Goal: Task Accomplishment & Management: Use online tool/utility

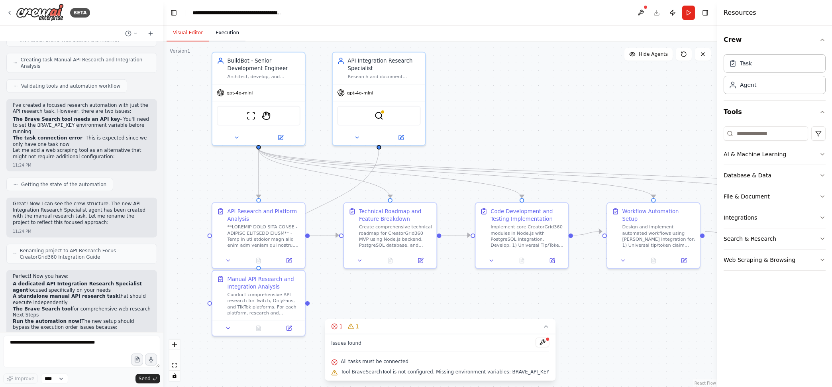
click at [222, 36] on button "Execution" at bounding box center [227, 33] width 36 height 17
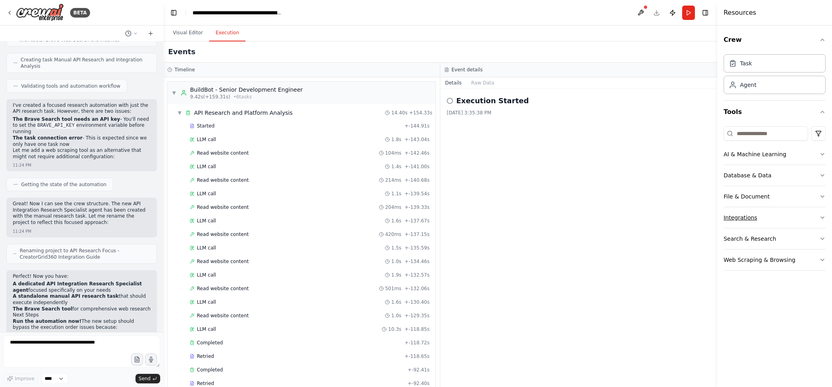
click at [786, 216] on button "Integrations" at bounding box center [775, 217] width 102 height 21
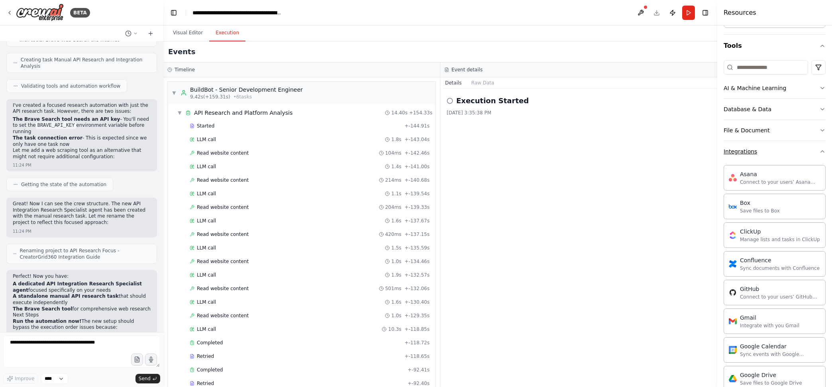
scroll to position [83, 0]
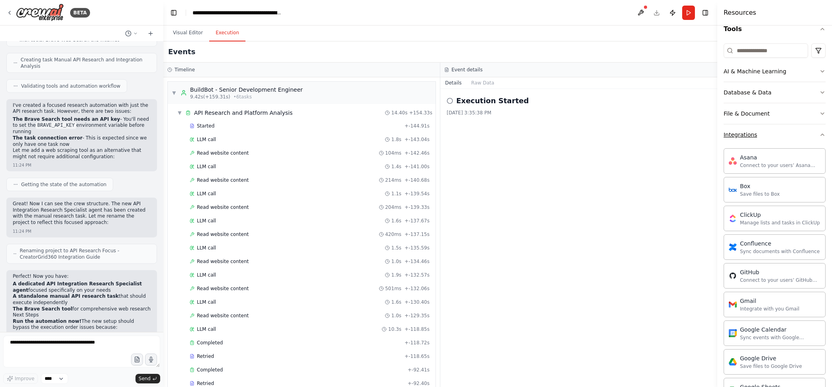
click at [810, 139] on button "Integrations" at bounding box center [775, 134] width 102 height 21
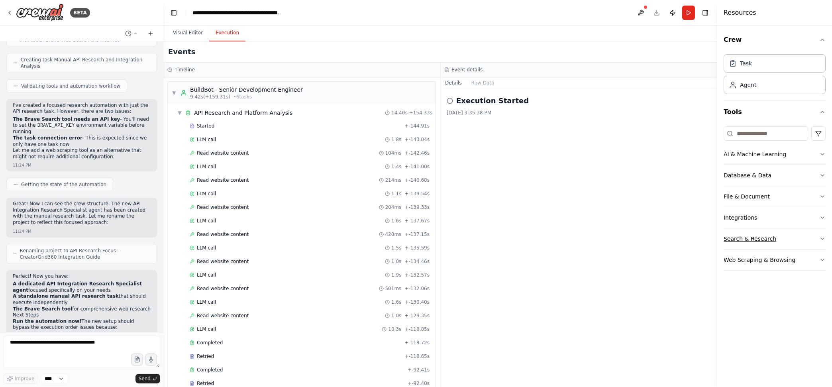
click at [774, 238] on button "Search & Research" at bounding box center [775, 238] width 102 height 21
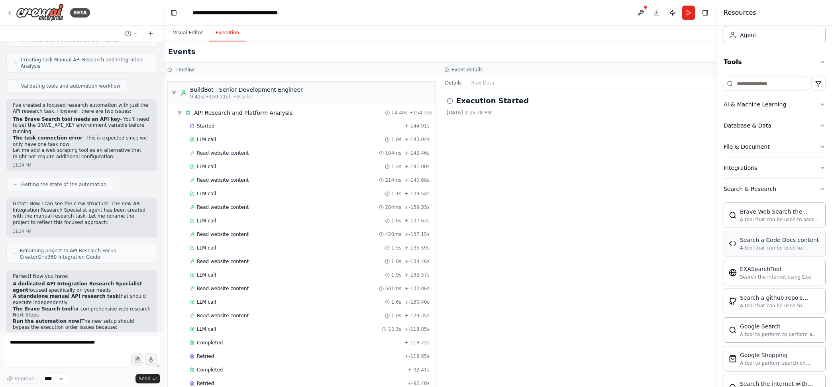
scroll to position [66, 0]
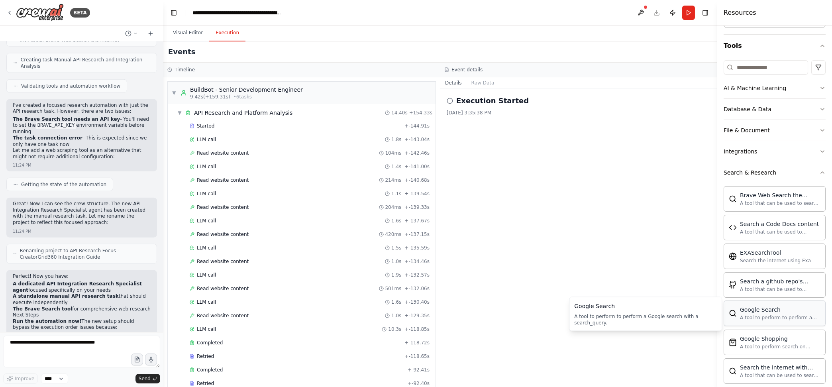
click at [774, 318] on div "A tool to perform to perform a Google search with a search_query." at bounding box center [780, 317] width 81 height 6
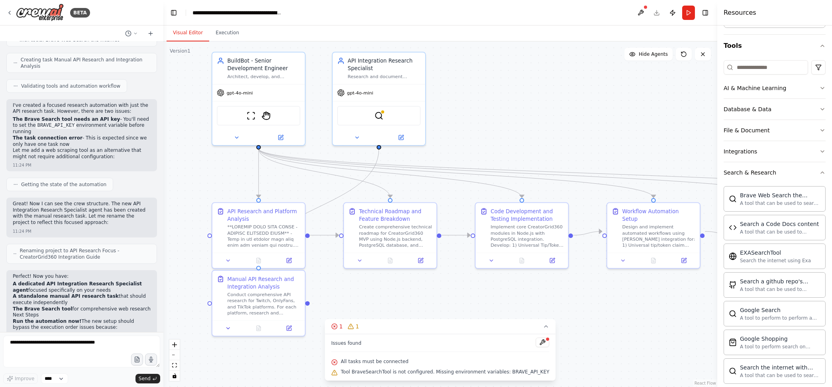
click at [187, 33] on button "Visual Editor" at bounding box center [188, 33] width 43 height 17
click at [367, 80] on div "API Integration Research Specialist Research and document comprehensive API int…" at bounding box center [379, 66] width 92 height 31
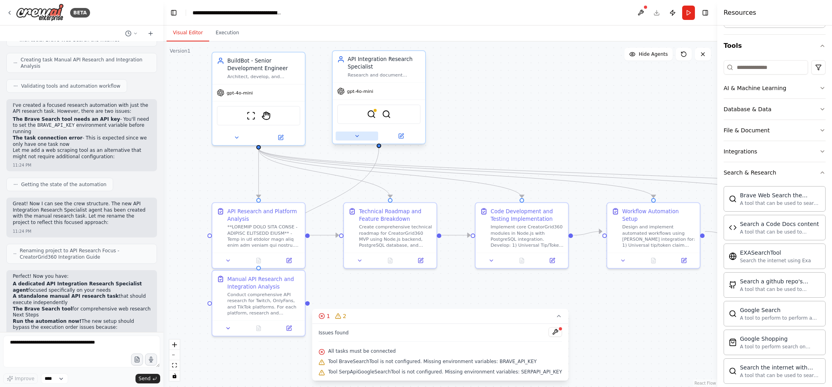
click at [357, 137] on icon at bounding box center [357, 136] width 6 height 6
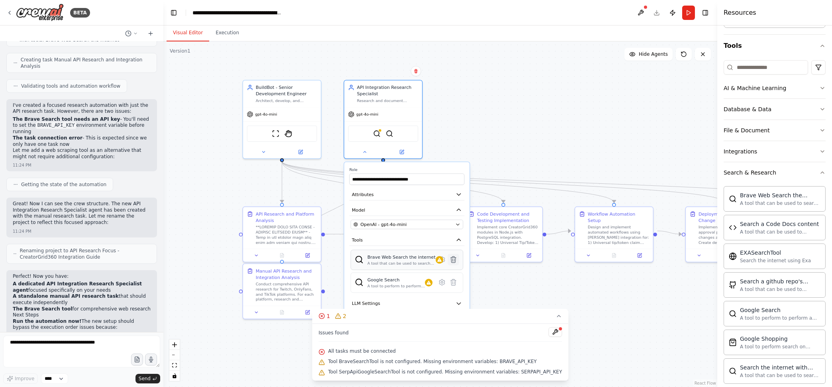
click at [455, 258] on icon at bounding box center [453, 259] width 5 height 6
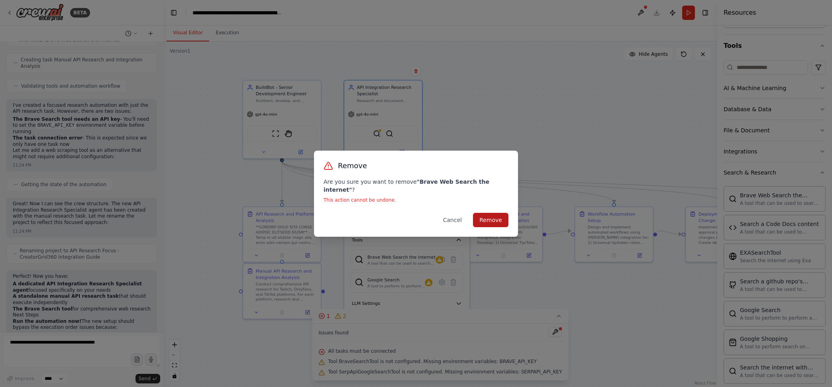
click at [487, 213] on button "Remove" at bounding box center [490, 220] width 35 height 14
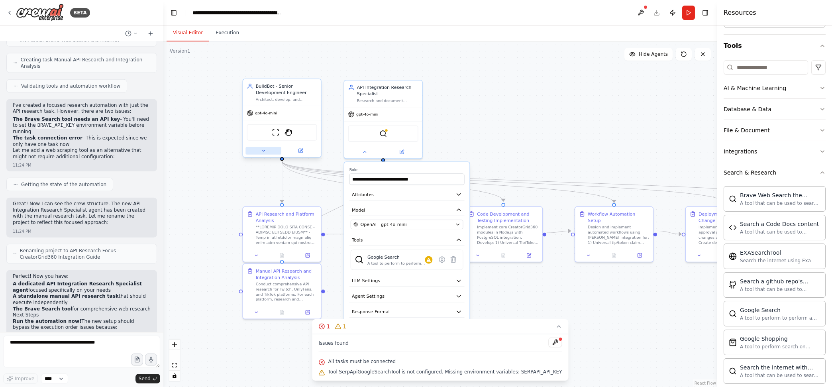
click at [263, 151] on icon at bounding box center [263, 150] width 5 height 5
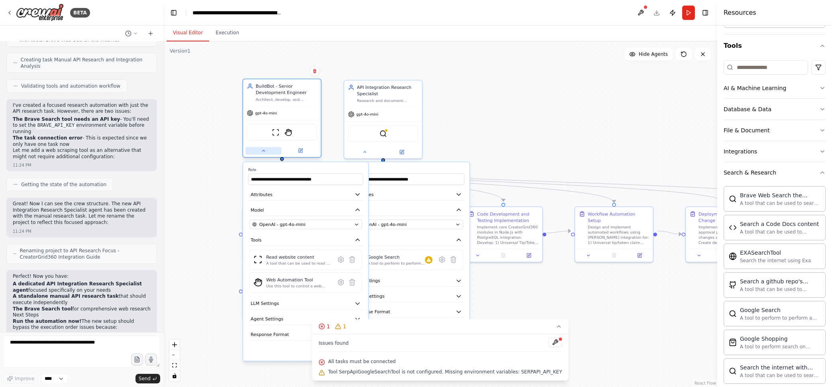
click at [264, 151] on icon at bounding box center [263, 150] width 5 height 5
click at [480, 138] on div ".deletable-edge-delete-btn { width: 20px; height: 20px; border: 0px solid #ffff…" at bounding box center [440, 214] width 554 height 346
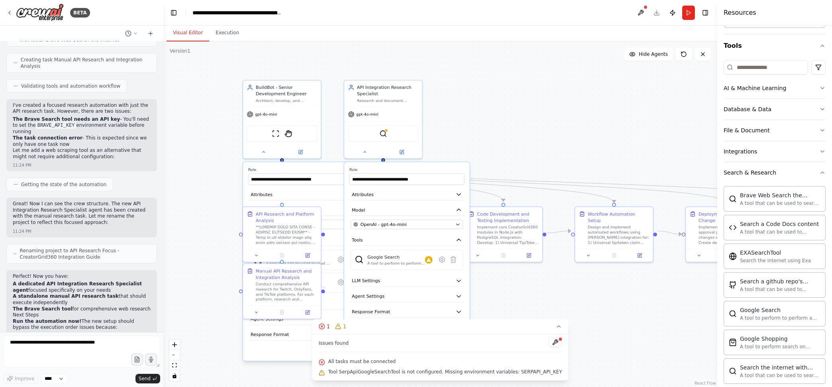
click at [464, 104] on div ".deletable-edge-delete-btn { width: 20px; height: 20px; border: 0px solid #ffff…" at bounding box center [440, 214] width 554 height 346
click at [366, 151] on icon at bounding box center [364, 150] width 5 height 5
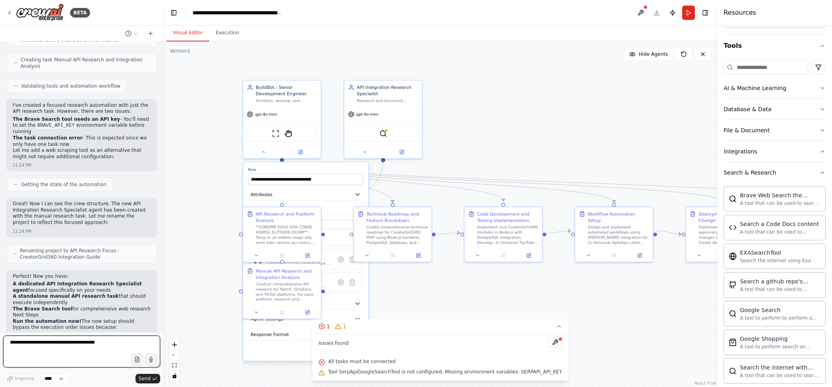
click at [91, 345] on textarea at bounding box center [81, 352] width 157 height 32
click at [691, 8] on button "Run" at bounding box center [688, 13] width 13 height 14
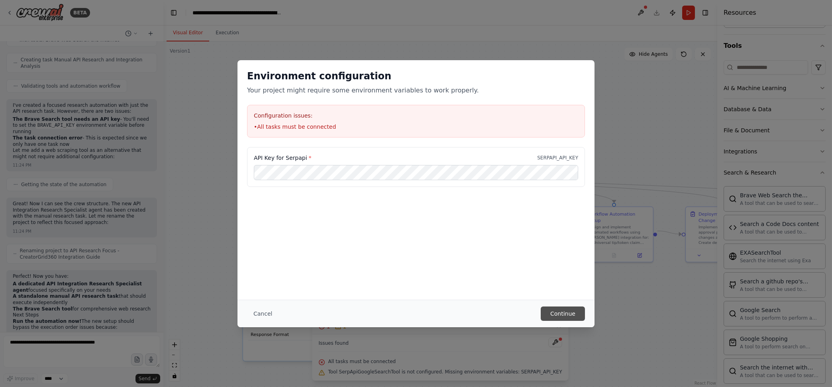
click at [563, 312] on button "Continue" at bounding box center [563, 313] width 44 height 14
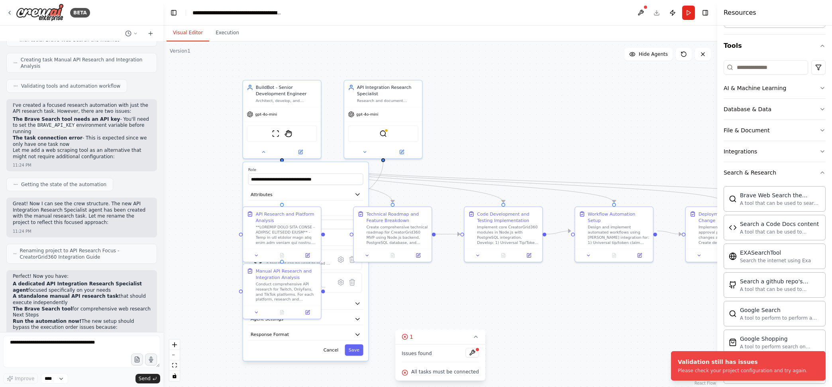
drag, startPoint x: 800, startPoint y: 370, endPoint x: 656, endPoint y: 369, distance: 144.3
click at [656, 369] on div "BETA Create an agent called BuildBot to plan, code, and automate the developmen…" at bounding box center [416, 193] width 832 height 387
click at [714, 367] on div "Validation still has issues Please check your project configuration and try aga…" at bounding box center [743, 366] width 130 height 16
click at [693, 6] on button "Run" at bounding box center [688, 13] width 13 height 14
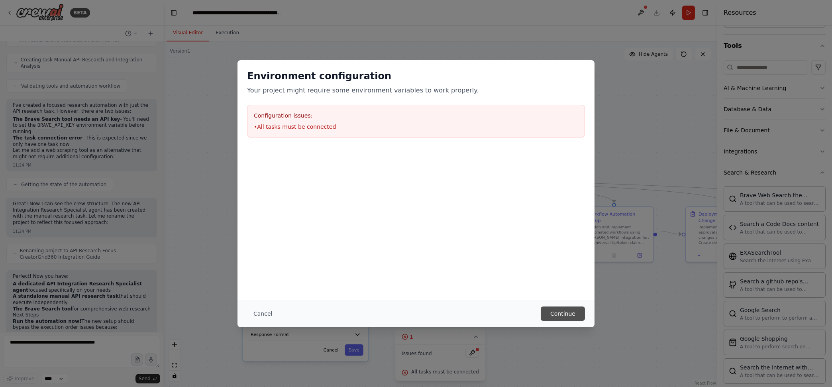
click at [565, 310] on button "Continue" at bounding box center [563, 313] width 44 height 14
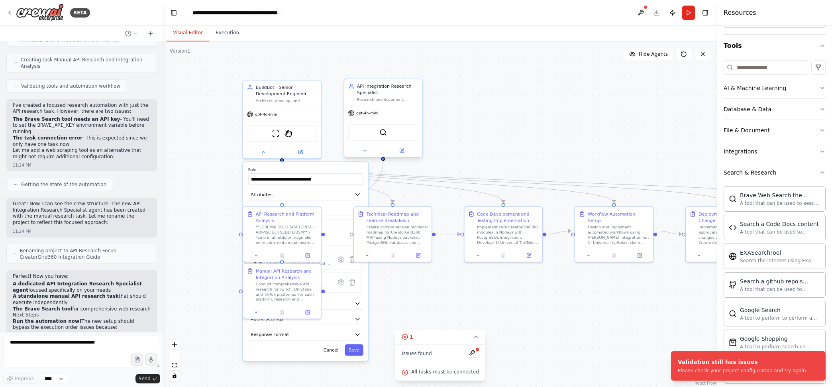
click at [363, 154] on div at bounding box center [383, 150] width 78 height 13
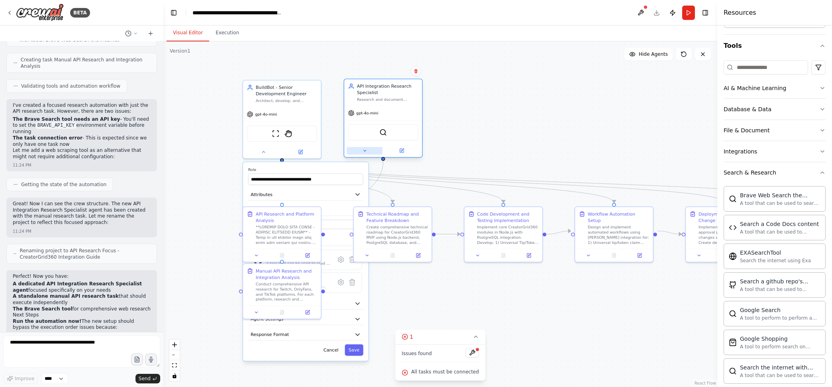
click at [364, 151] on icon at bounding box center [364, 150] width 5 height 5
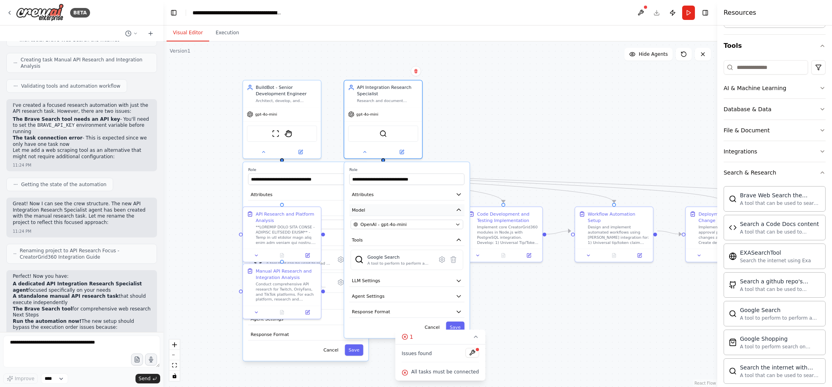
click at [458, 211] on icon "button" at bounding box center [459, 210] width 6 height 6
click at [458, 210] on icon "button" at bounding box center [459, 210] width 6 height 6
click at [459, 194] on icon "button" at bounding box center [459, 195] width 4 height 2
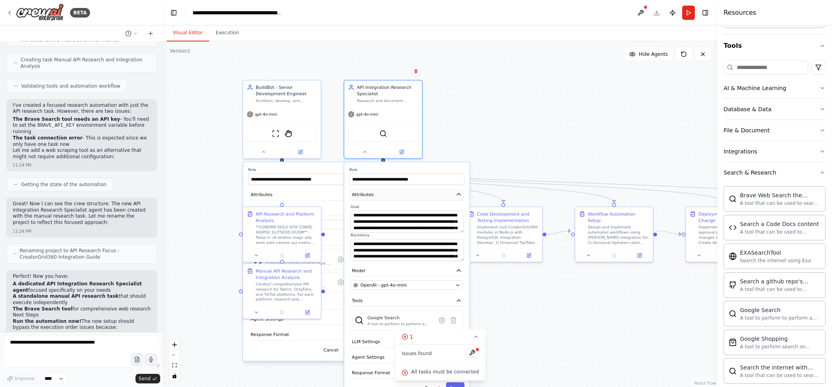
click at [459, 193] on icon "button" at bounding box center [459, 194] width 4 height 2
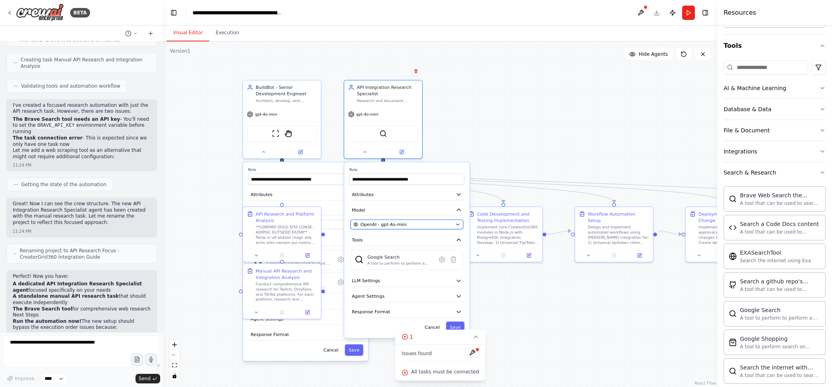
click at [458, 220] on button "OpenAI - gpt-4o-mini" at bounding box center [407, 225] width 113 height 10
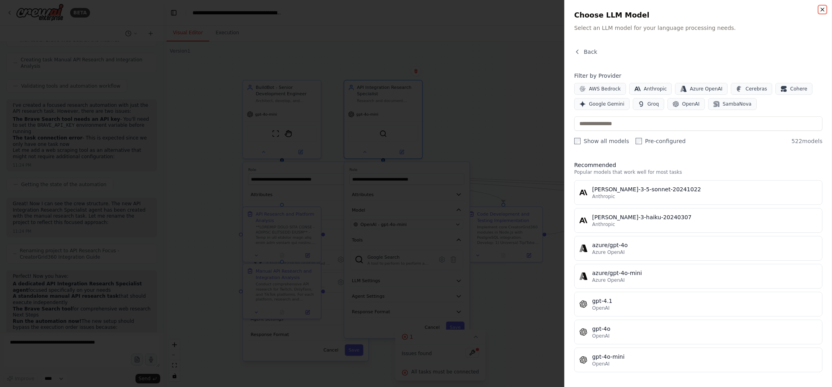
click at [821, 9] on icon "button" at bounding box center [822, 9] width 6 height 6
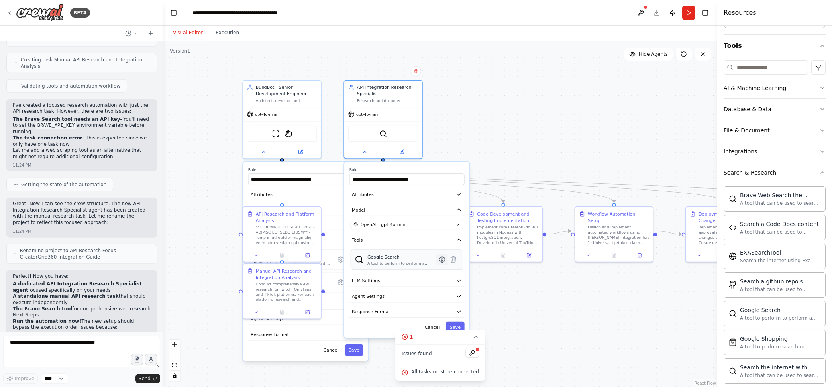
click at [444, 260] on icon at bounding box center [442, 260] width 6 height 6
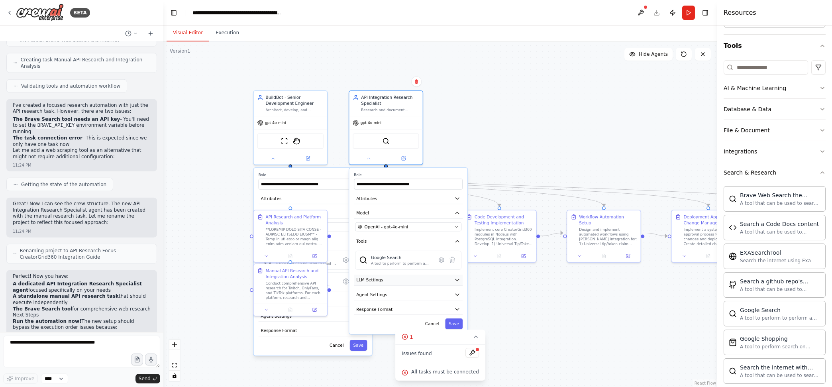
click at [456, 282] on button "LLM Settings" at bounding box center [408, 280] width 109 height 11
click at [458, 280] on icon "button" at bounding box center [457, 280] width 6 height 6
click at [454, 294] on icon "button" at bounding box center [457, 295] width 6 height 6
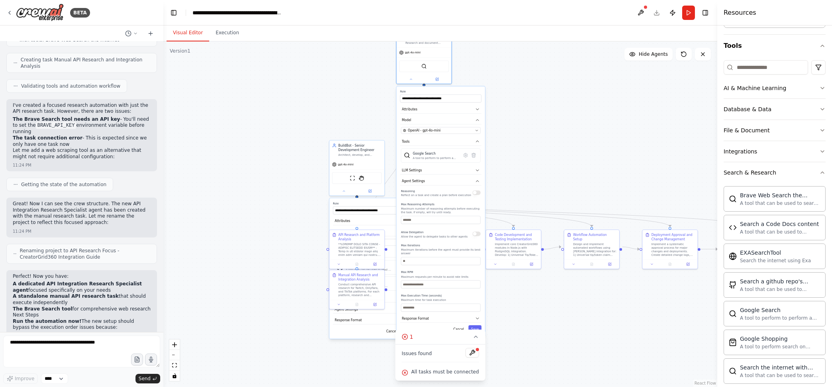
drag, startPoint x: 469, startPoint y: 300, endPoint x: 466, endPoint y: 187, distance: 113.2
click at [466, 187] on div "**********" at bounding box center [441, 211] width 88 height 251
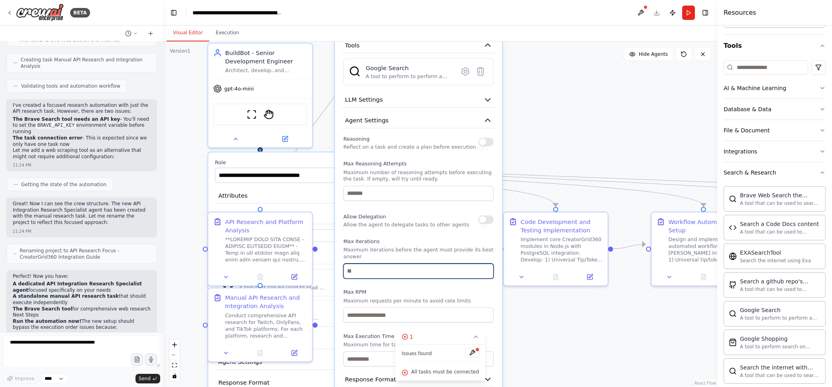
drag, startPoint x: 440, startPoint y: 277, endPoint x: 440, endPoint y: 224, distance: 53.4
click at [440, 224] on div "Reasoning Reflect on a task and create a plan before execution Max Reasoning At…" at bounding box center [419, 250] width 150 height 233
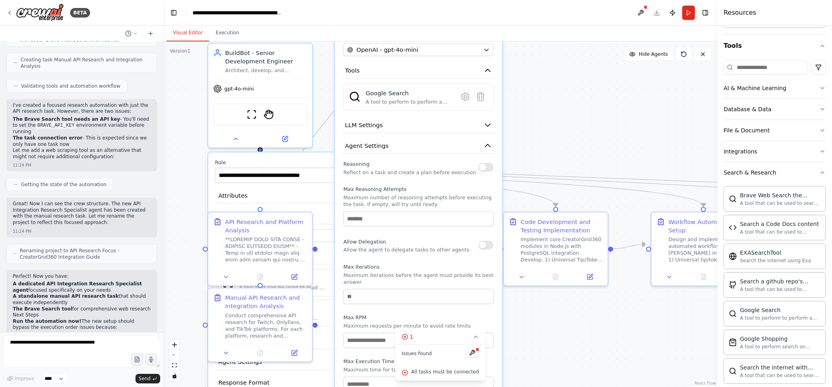
drag, startPoint x: 484, startPoint y: 228, endPoint x: 484, endPoint y: 251, distance: 22.7
click at [484, 251] on div "Reasoning Reflect on a task and create a plan before execution Max Reasoning At…" at bounding box center [419, 275] width 150 height 233
drag, startPoint x: 581, startPoint y: 176, endPoint x: 584, endPoint y: 118, distance: 57.5
click at [584, 118] on div ".deletable-edge-delete-btn { width: 20px; height: 20px; border: 0px solid #ffff…" at bounding box center [440, 214] width 554 height 346
drag, startPoint x: 590, startPoint y: 174, endPoint x: 591, endPoint y: 144, distance: 29.5
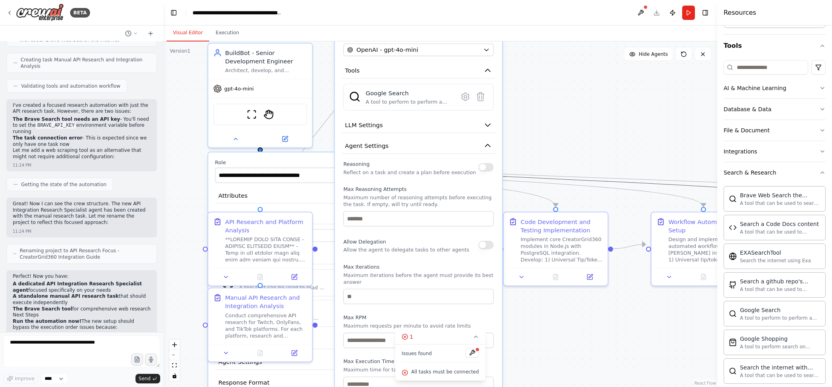
click at [591, 144] on div ".deletable-edge-delete-btn { width: 20px; height: 20px; border: 0px solid #ffff…" at bounding box center [440, 214] width 554 height 346
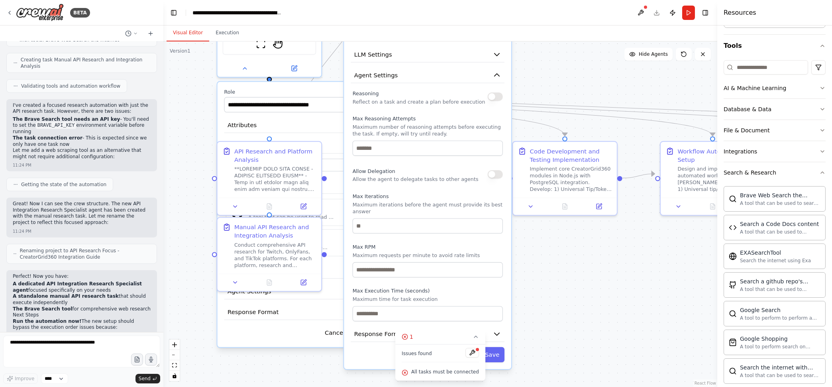
drag, startPoint x: 591, startPoint y: 144, endPoint x: 600, endPoint y: 64, distance: 81.1
click at [600, 64] on div ".deletable-edge-delete-btn { width: 20px; height: 20px; border: 0px solid #ffff…" at bounding box center [440, 214] width 554 height 346
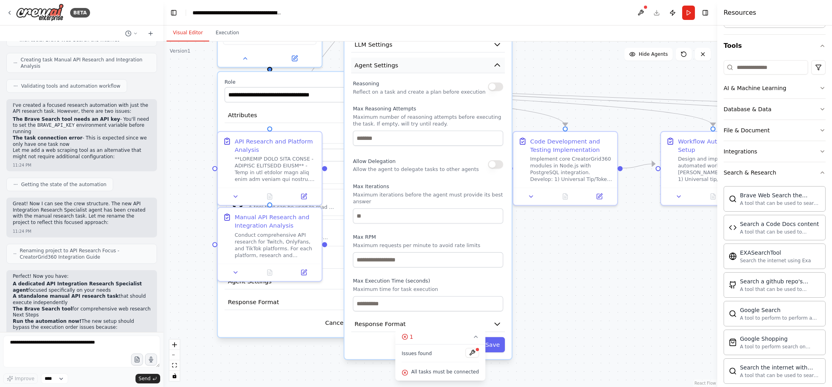
click at [502, 65] on button "Agent Settings" at bounding box center [428, 65] width 154 height 16
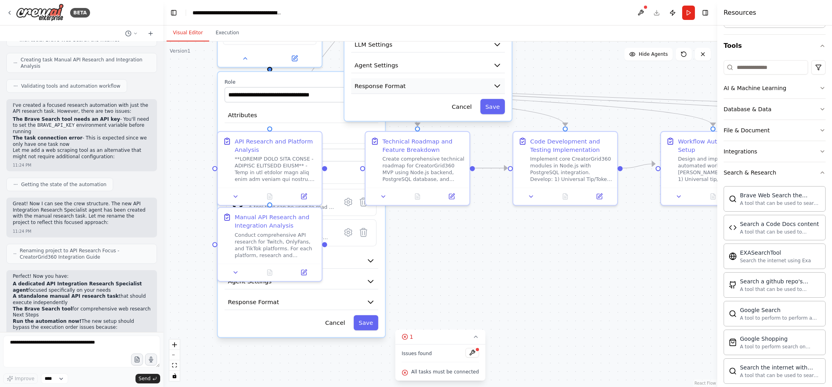
click at [499, 82] on icon "button" at bounding box center [497, 86] width 8 height 8
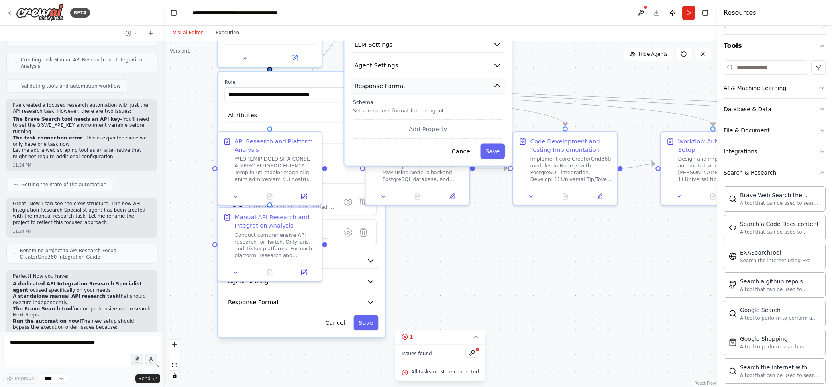
click at [499, 82] on icon "button" at bounding box center [497, 86] width 8 height 8
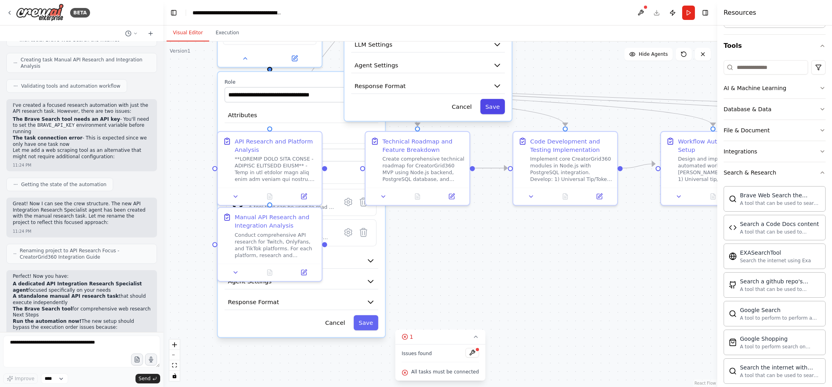
click at [499, 110] on button "Save" at bounding box center [492, 106] width 25 height 15
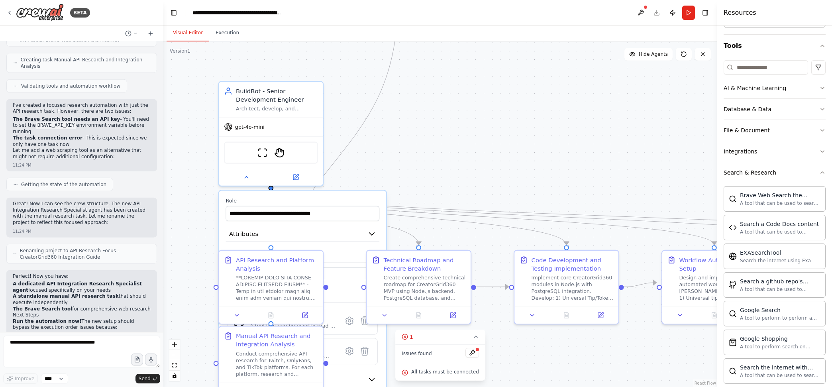
drag, startPoint x: 541, startPoint y: 250, endPoint x: 552, endPoint y: 362, distance: 113.0
click at [545, 382] on div ".deletable-edge-delete-btn { width: 20px; height: 20px; border: 0px solid #ffff…" at bounding box center [440, 214] width 554 height 346
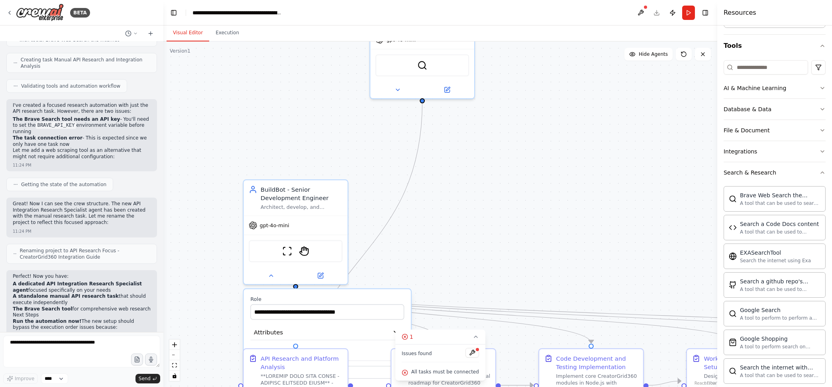
drag, startPoint x: 520, startPoint y: 158, endPoint x: 556, endPoint y: 283, distance: 129.3
click at [556, 283] on div ".deletable-edge-delete-btn { width: 20px; height: 20px; border: 0px solid #ffff…" at bounding box center [440, 214] width 554 height 346
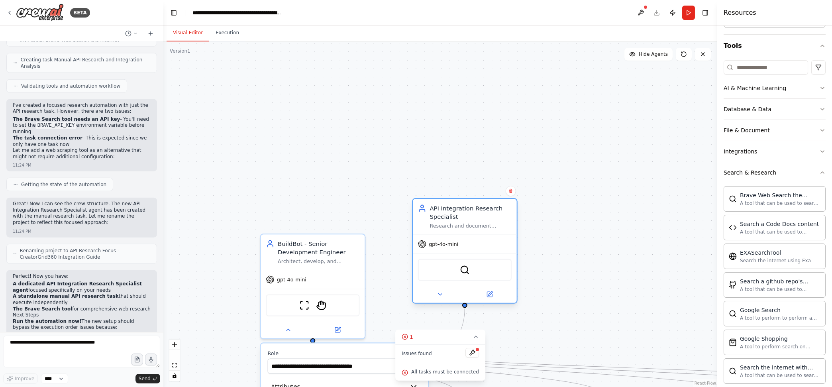
drag, startPoint x: 435, startPoint y: 61, endPoint x: 461, endPoint y: 214, distance: 154.8
click at [461, 214] on div "API Integration Research Specialist" at bounding box center [471, 212] width 82 height 17
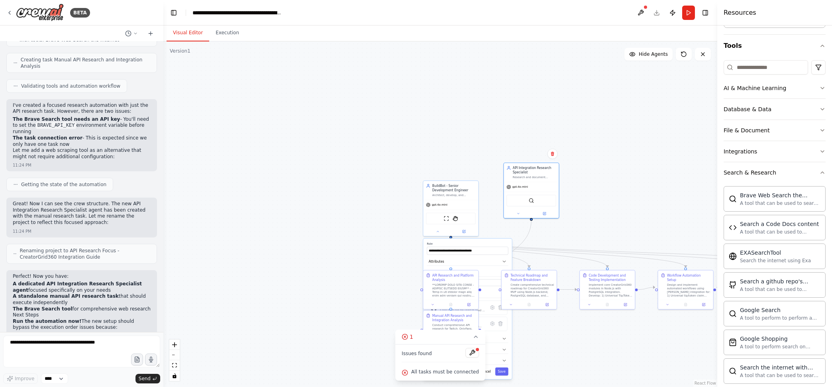
click at [609, 200] on div ".deletable-edge-delete-btn { width: 20px; height: 20px; border: 0px solid #ffff…" at bounding box center [440, 214] width 554 height 346
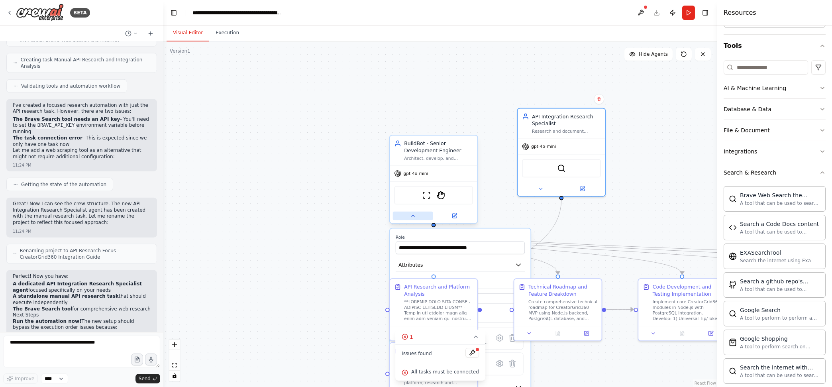
click at [412, 219] on button at bounding box center [413, 216] width 40 height 8
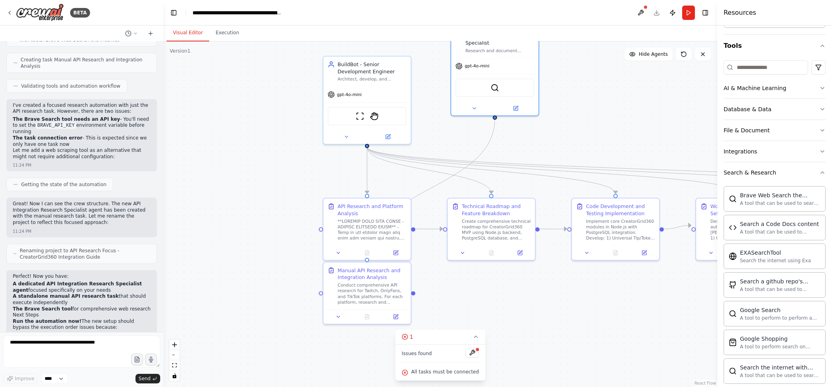
drag, startPoint x: 650, startPoint y: 194, endPoint x: 583, endPoint y: 113, distance: 105.6
click at [583, 113] on div ".deletable-edge-delete-btn { width: 20px; height: 20px; border: 0px solid #ffff…" at bounding box center [440, 214] width 554 height 346
drag, startPoint x: 367, startPoint y: 273, endPoint x: 366, endPoint y: 287, distance: 14.0
click at [366, 287] on div "Manual API Research and Integration Analysis" at bounding box center [371, 285] width 69 height 14
drag, startPoint x: 365, startPoint y: 285, endPoint x: 419, endPoint y: 283, distance: 53.8
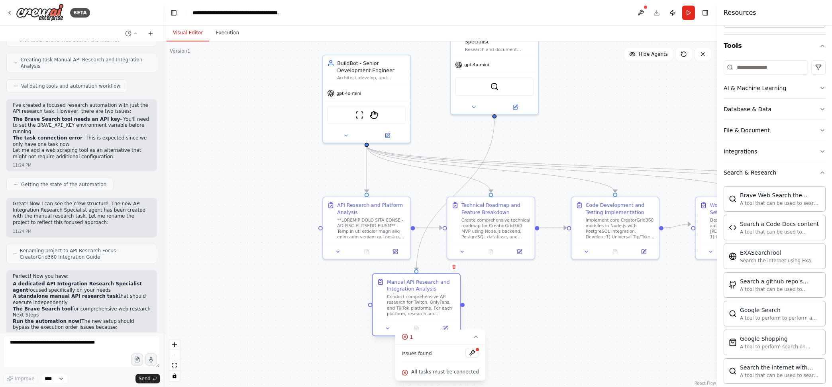
click at [419, 283] on div "Manual API Research and Integration Analysis" at bounding box center [421, 285] width 69 height 14
click at [646, 10] on button at bounding box center [640, 13] width 13 height 14
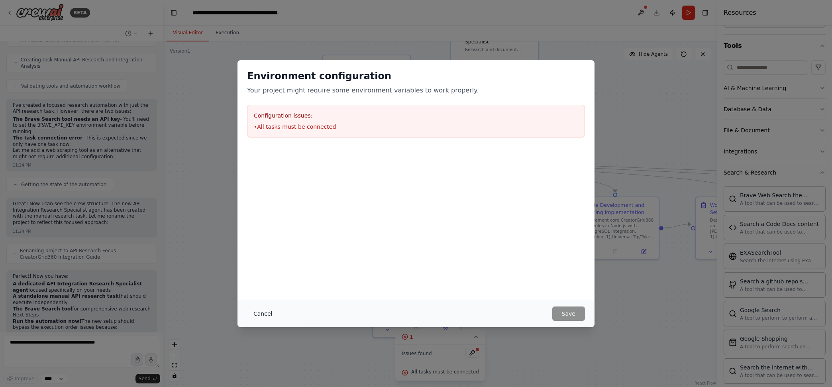
click at [259, 312] on button "Cancel" at bounding box center [262, 313] width 31 height 14
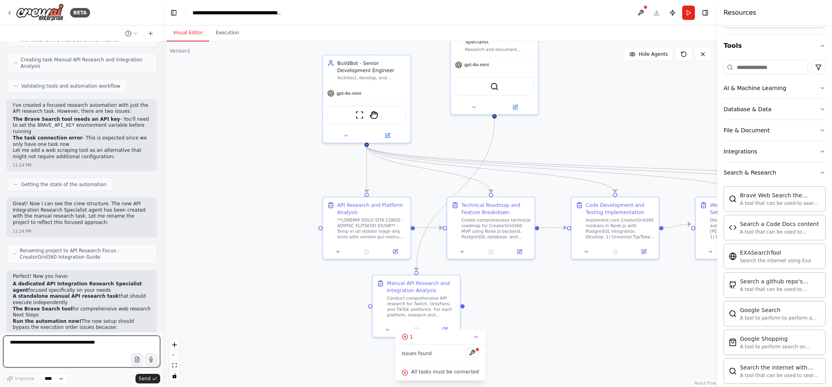
click at [41, 341] on textarea at bounding box center [81, 352] width 157 height 32
type textarea "**********"
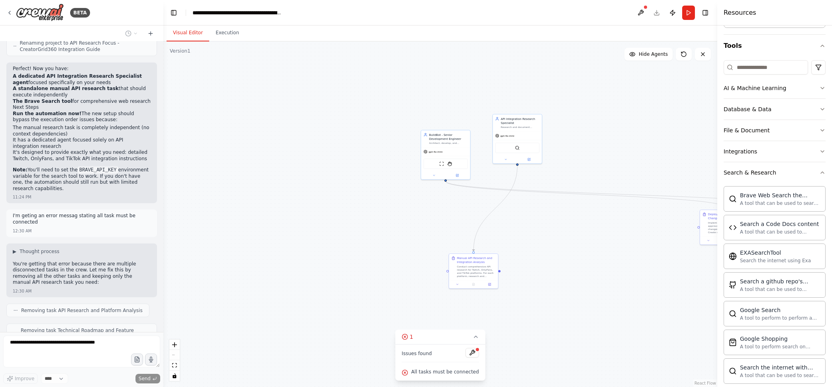
scroll to position [5632, 0]
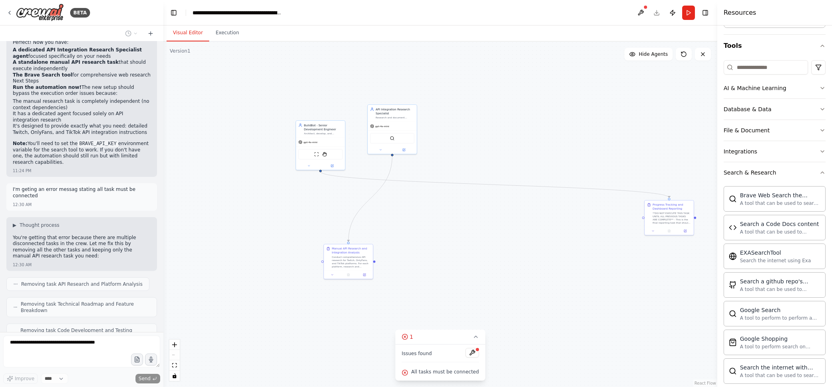
drag, startPoint x: 612, startPoint y: 243, endPoint x: 498, endPoint y: 231, distance: 114.6
click at [498, 231] on div ".deletable-edge-delete-btn { width: 20px; height: 20px; border: 0px solid #ffff…" at bounding box center [440, 214] width 554 height 346
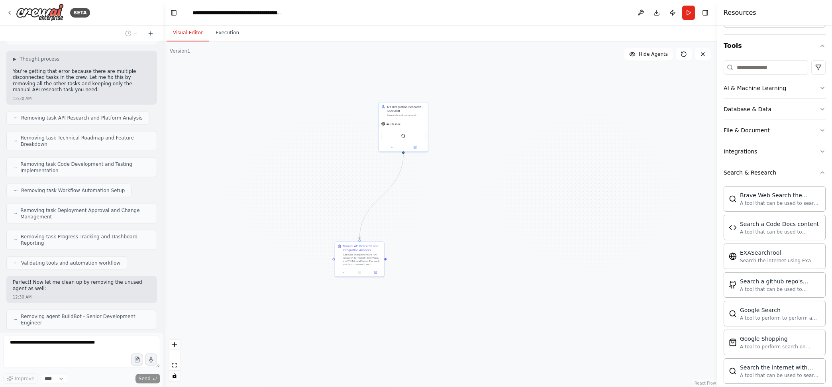
scroll to position [5818, 0]
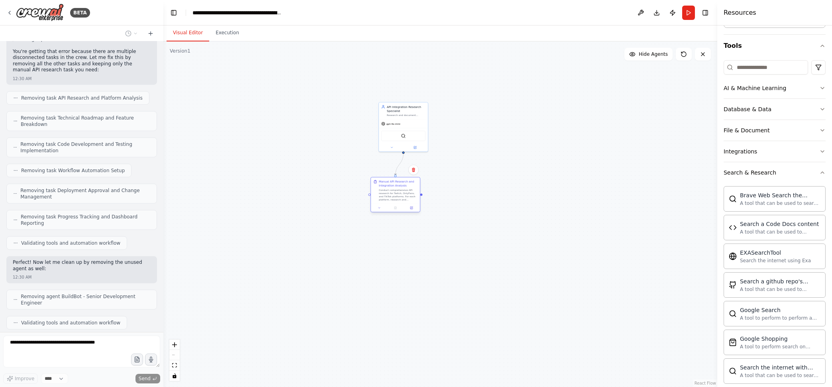
drag, startPoint x: 365, startPoint y: 261, endPoint x: 400, endPoint y: 197, distance: 72.7
click at [400, 197] on div "Conduct comprehensive API research for Twitch, OnlyFans, and TikTok platforms. …" at bounding box center [398, 195] width 39 height 13
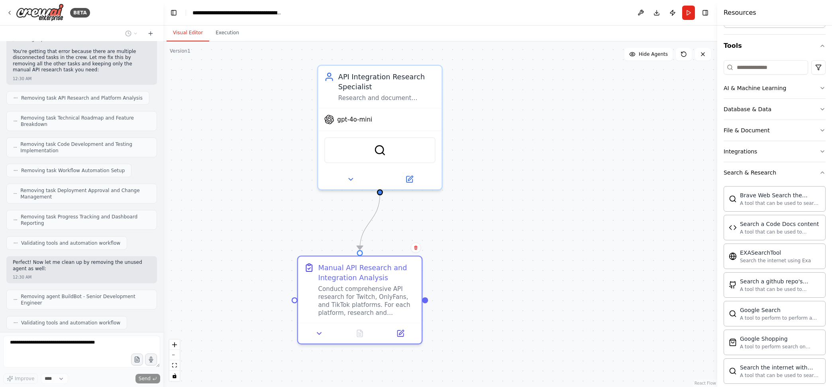
drag, startPoint x: 426, startPoint y: 172, endPoint x: 479, endPoint y: 254, distance: 97.5
click at [479, 254] on div ".deletable-edge-delete-btn { width: 20px; height: 20px; border: 0px solid #ffff…" at bounding box center [440, 214] width 554 height 346
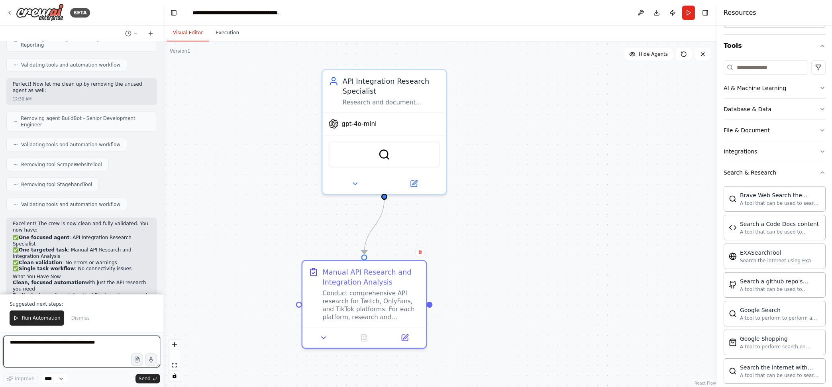
scroll to position [6002, 0]
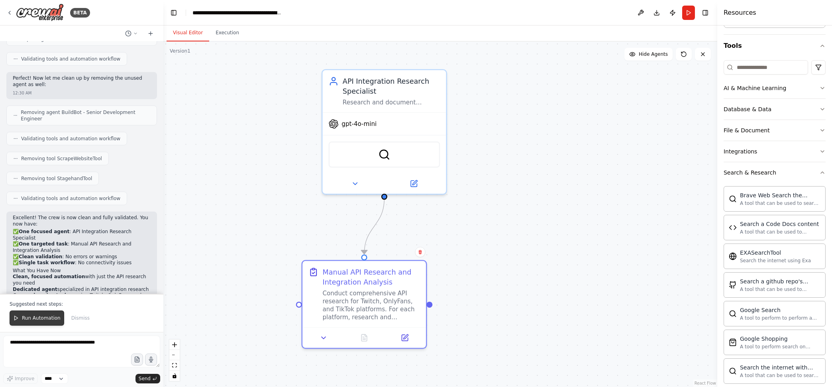
click at [21, 319] on button "Run Automation" at bounding box center [37, 317] width 55 height 15
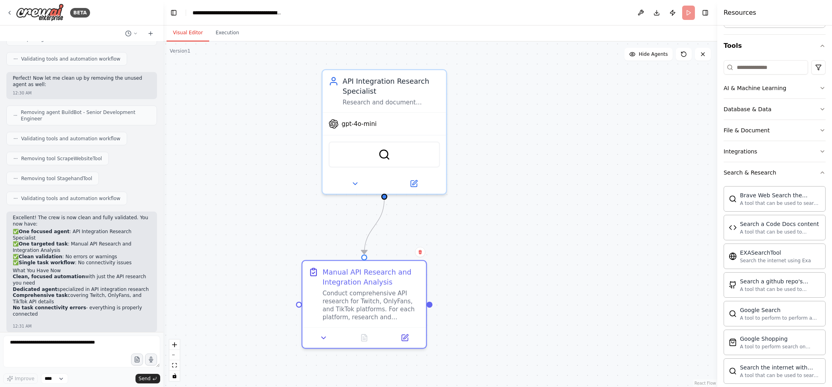
scroll to position [5964, 0]
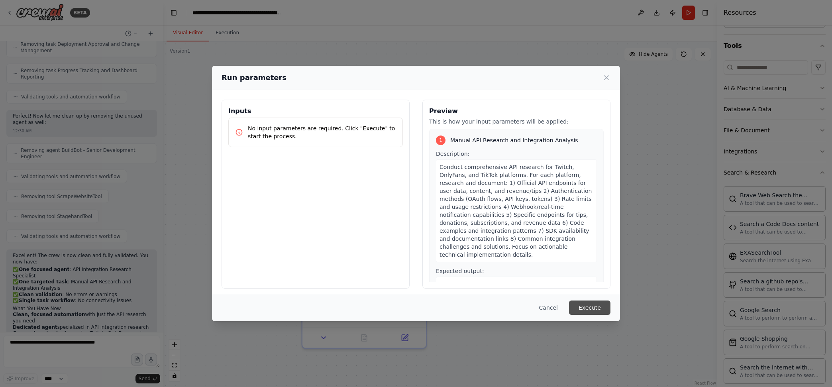
click at [597, 307] on button "Execute" at bounding box center [589, 308] width 41 height 14
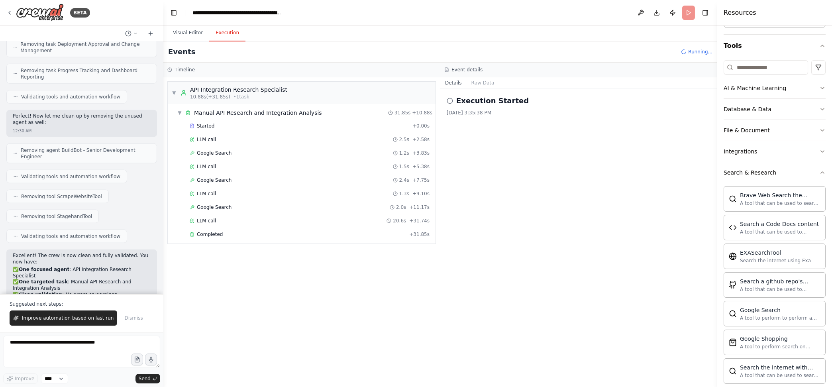
scroll to position [6002, 0]
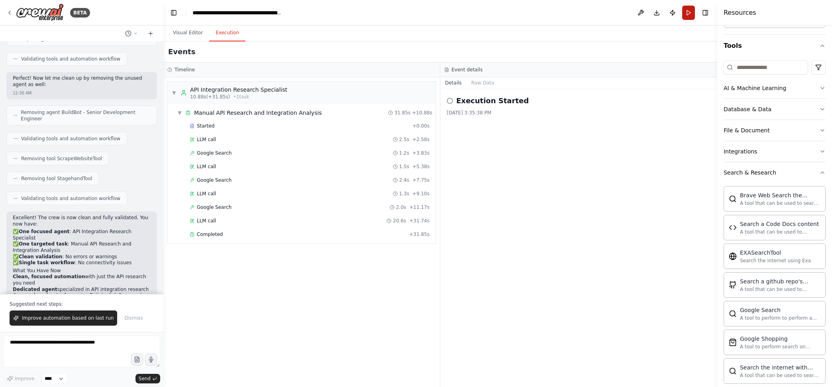
click at [689, 12] on button "Run" at bounding box center [688, 13] width 13 height 14
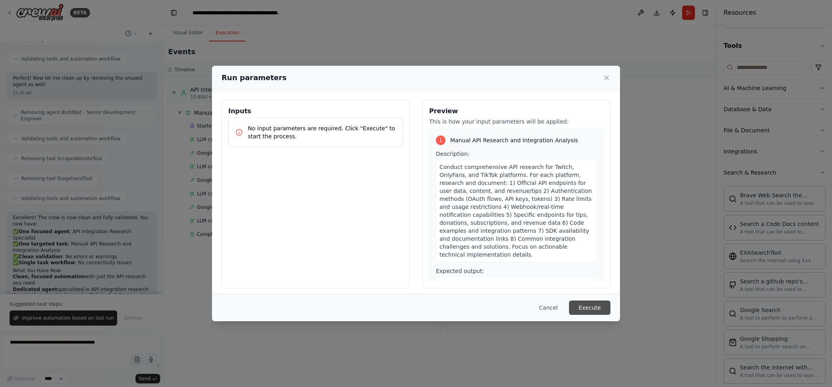
click at [599, 302] on button "Execute" at bounding box center [589, 308] width 41 height 14
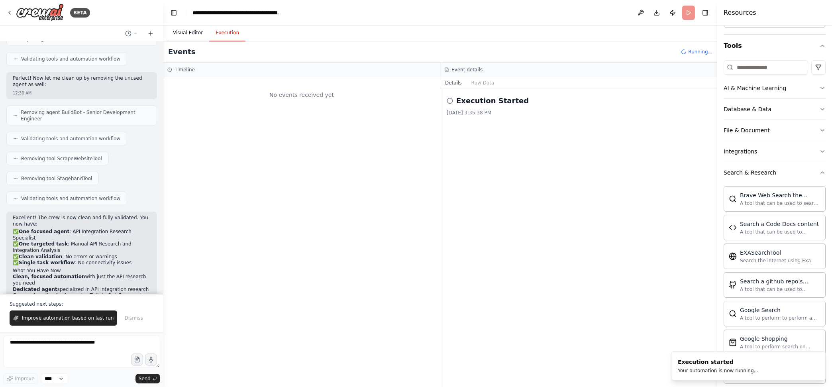
click at [196, 35] on button "Visual Editor" at bounding box center [188, 33] width 43 height 17
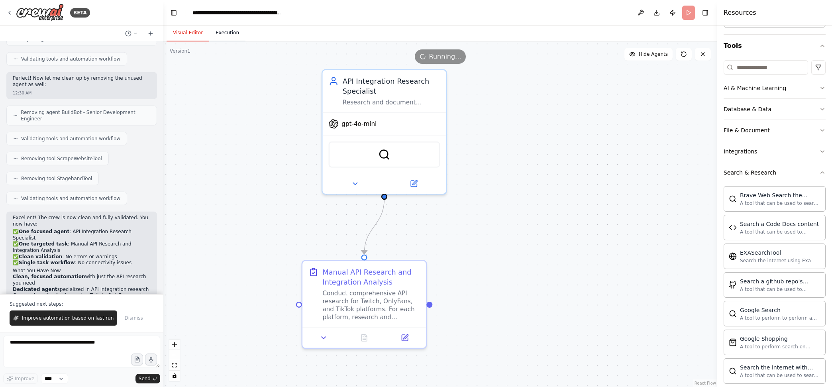
click at [227, 34] on button "Execution" at bounding box center [227, 33] width 36 height 17
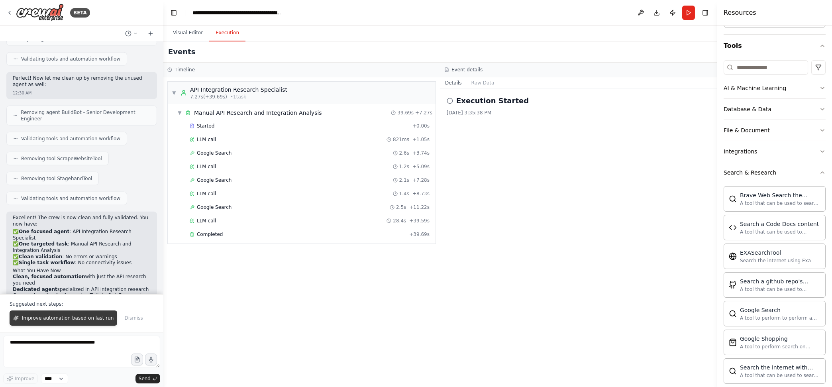
click at [86, 318] on span "Improve automation based on last run" at bounding box center [68, 318] width 92 height 6
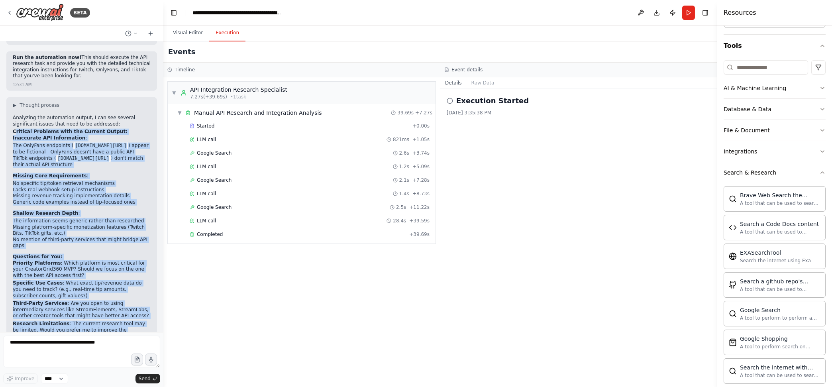
scroll to position [6223, 0]
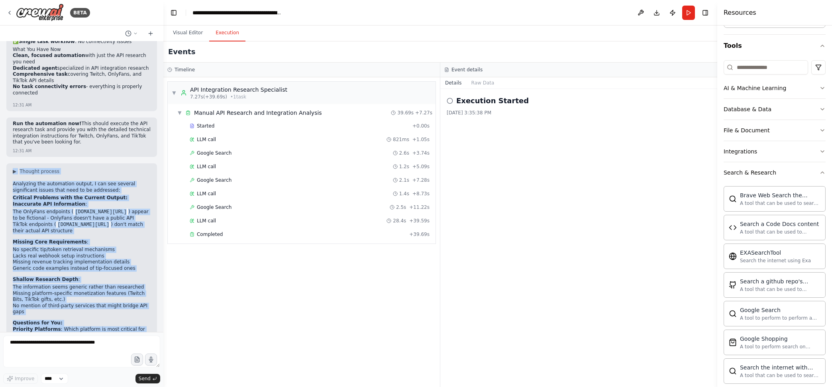
drag, startPoint x: 67, startPoint y: 312, endPoint x: 8, endPoint y: 81, distance: 238.6
click at [8, 163] on div "▶ Thought process Analyzing the automation output, I can see several significan…" at bounding box center [81, 322] width 151 height 318
copy div "▶ Thought process Analyzing the automation output, I can see several significan…"
click at [192, 33] on button "Visual Editor" at bounding box center [188, 33] width 43 height 17
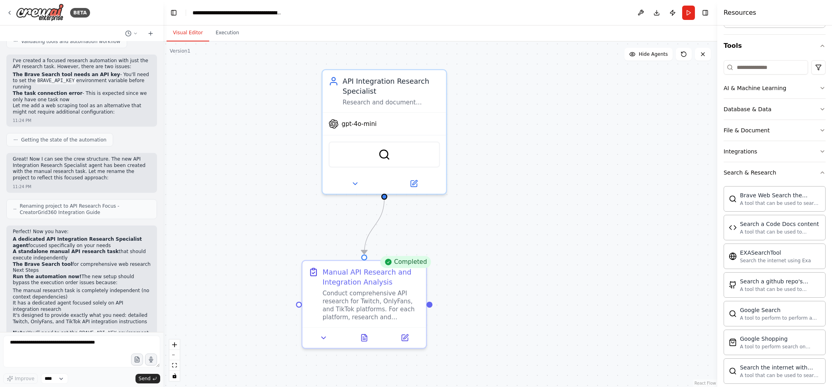
scroll to position [5376, 0]
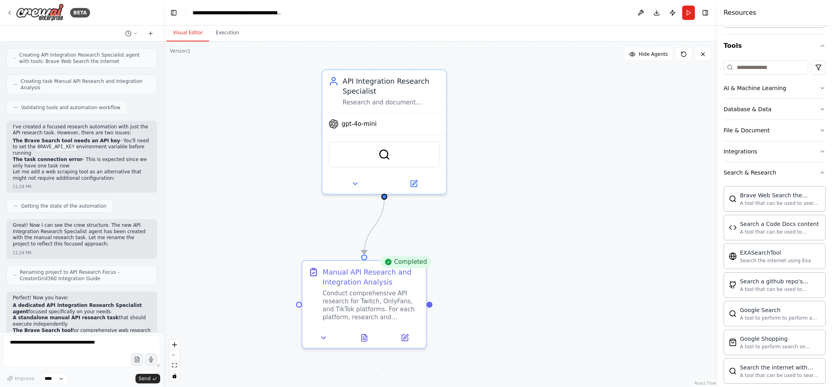
click at [10, 219] on div "Great! Now I can see the crew structure. The new API Integration Research Speci…" at bounding box center [81, 238] width 151 height 39
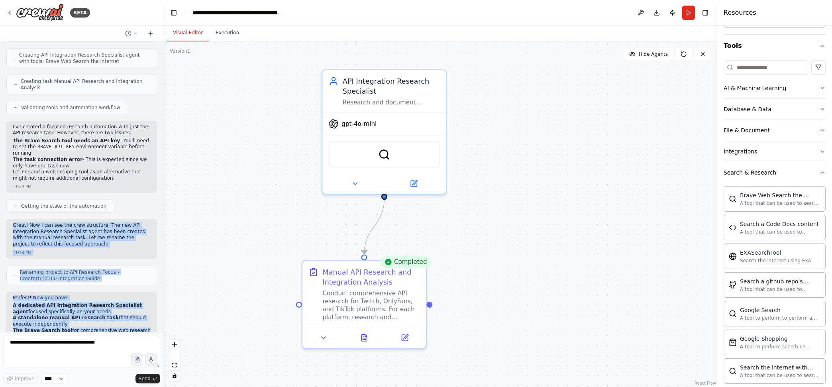
scroll to position [5409, 0]
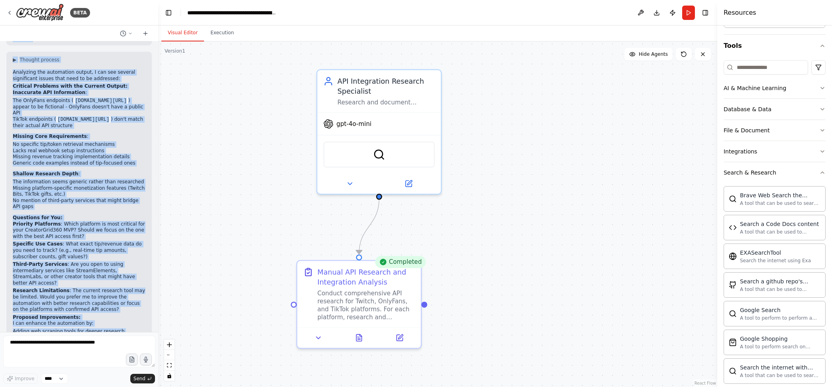
drag, startPoint x: 160, startPoint y: 283, endPoint x: 117, endPoint y: 282, distance: 42.7
click at [157, 332] on div at bounding box center [156, 193] width 3 height 387
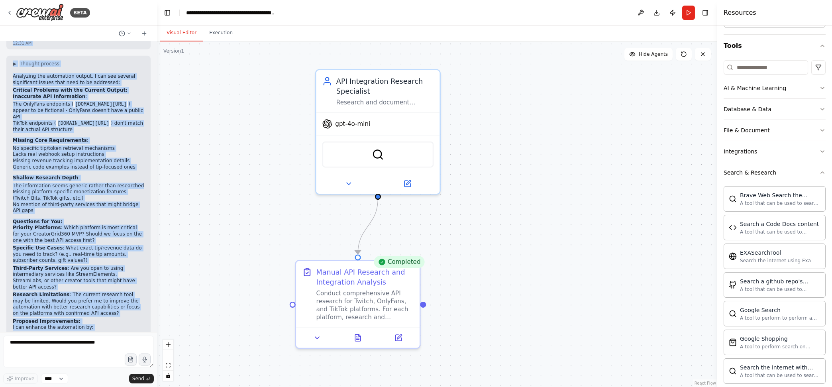
copy div "Great! Now I can see the crew structure. The new API Integration Research Speci…"
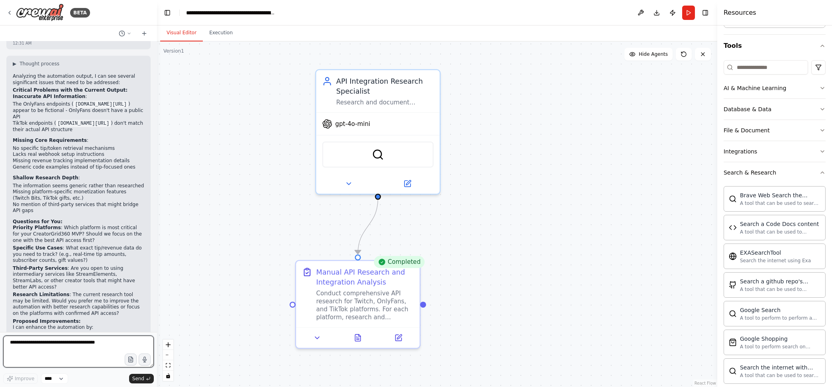
click at [49, 346] on textarea at bounding box center [78, 352] width 151 height 32
paste textarea "**********"
type textarea "**********"
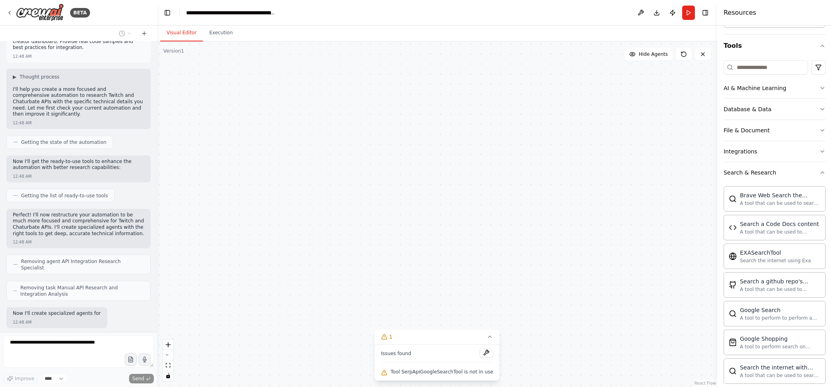
scroll to position [6899, 0]
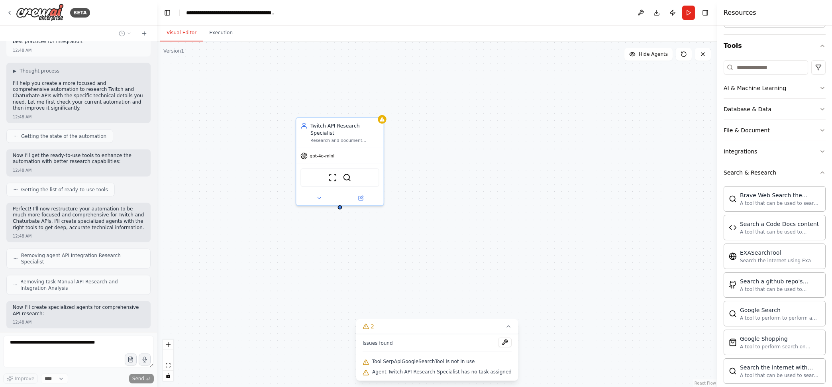
drag, startPoint x: 334, startPoint y: 185, endPoint x: 434, endPoint y: 179, distance: 100.2
click at [434, 179] on div "Twitch API Research Specialist Research and document comprehensive Twitch API i…" at bounding box center [437, 214] width 560 height 346
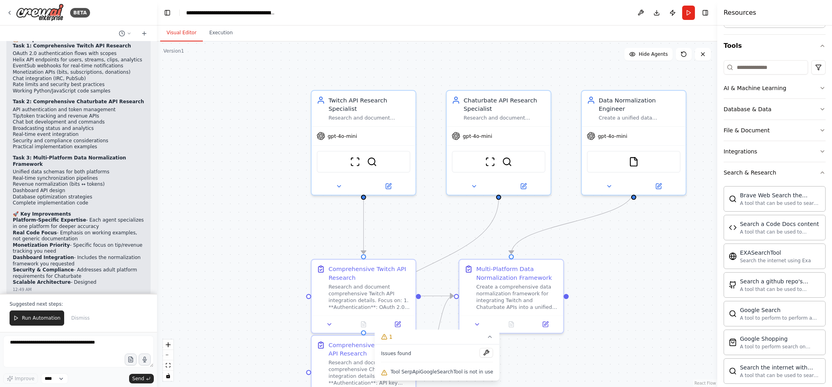
scroll to position [7521, 0]
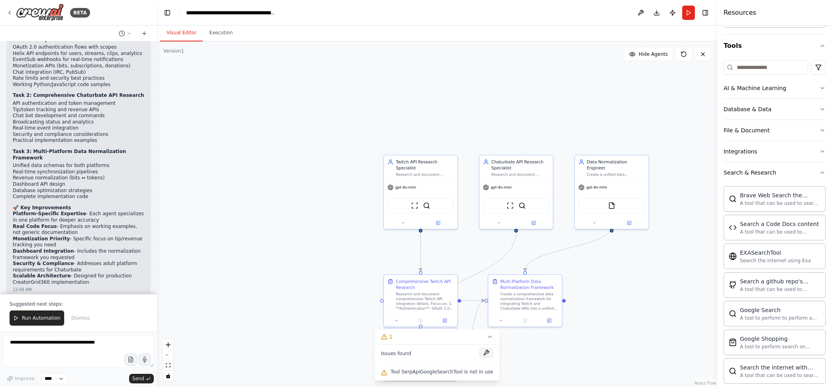
click at [481, 353] on button at bounding box center [487, 353] width 14 height 10
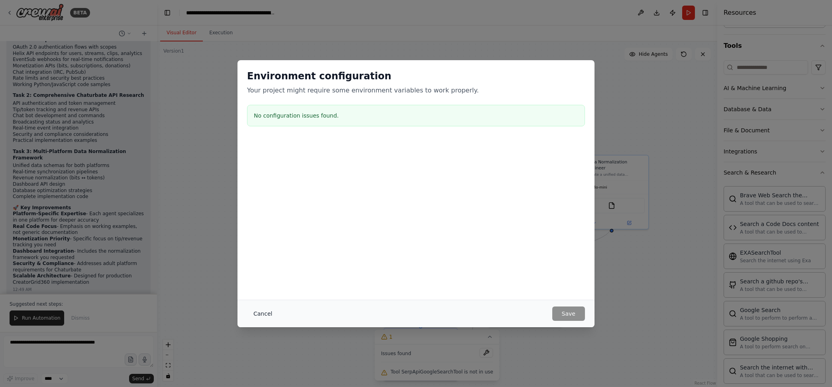
click at [259, 312] on button "Cancel" at bounding box center [262, 313] width 31 height 14
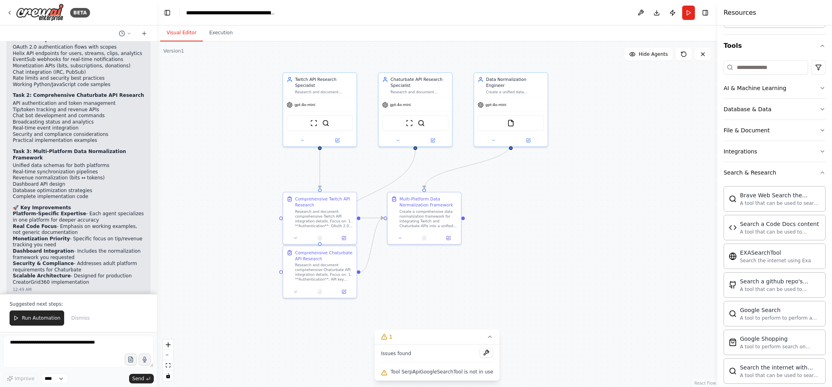
drag, startPoint x: 606, startPoint y: 284, endPoint x: 505, endPoint y: 202, distance: 130.3
click at [505, 202] on div ".deletable-edge-delete-btn { width: 20px; height: 20px; border: 0px solid #ffff…" at bounding box center [437, 214] width 560 height 346
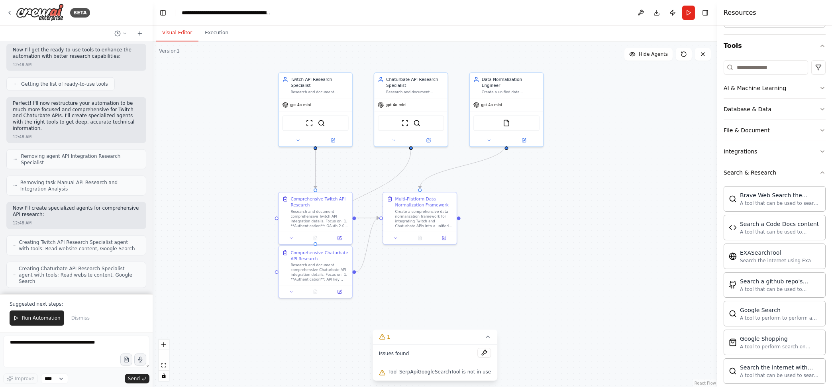
scroll to position [7130, 0]
drag, startPoint x: 153, startPoint y: 264, endPoint x: 152, endPoint y: 284, distance: 20.0
click at [152, 284] on div "BETA Create an agent called BuildBot to plan, code, and automate the developmen…" at bounding box center [416, 193] width 832 height 387
click at [152, 262] on div ".deletable-edge-delete-btn { width: 20px; height: 20px; border: 0px solid #ffff…" at bounding box center [434, 214] width 565 height 346
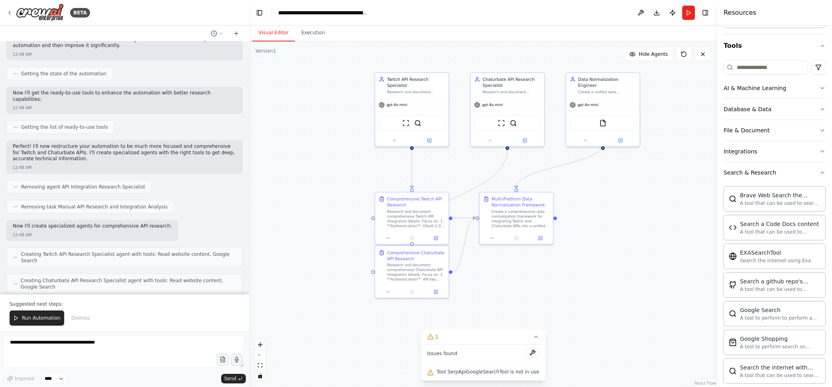
drag, startPoint x: 151, startPoint y: 256, endPoint x: 249, endPoint y: 256, distance: 98.4
click at [249, 256] on div "BETA Create an agent called BuildBot to plan, code, and automate the developmen…" at bounding box center [416, 193] width 832 height 387
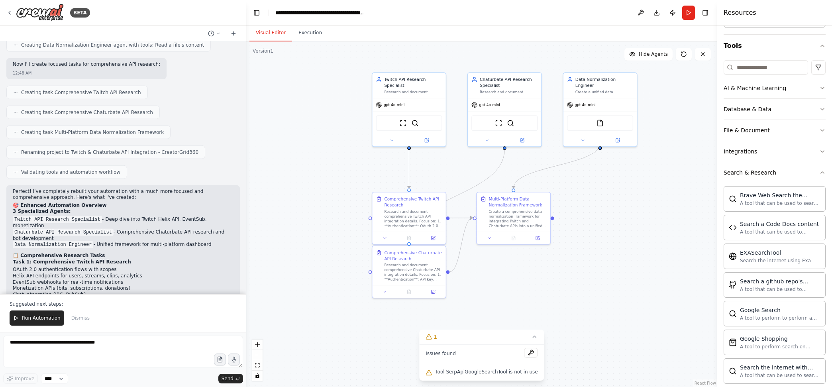
scroll to position [5963, 0]
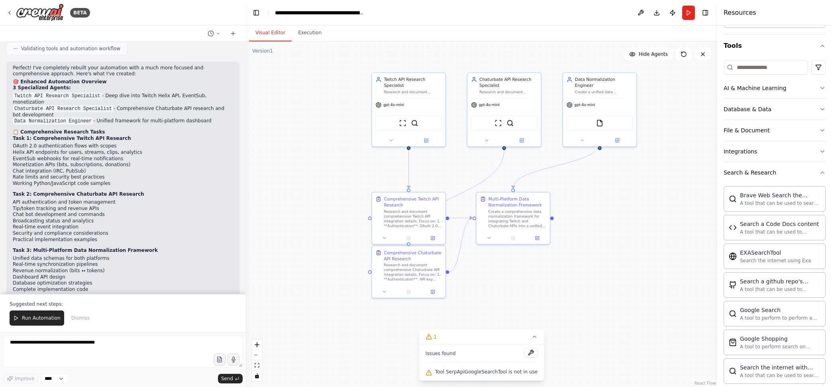
drag, startPoint x: 246, startPoint y: 270, endPoint x: 246, endPoint y: 290, distance: 20.3
click at [246, 290] on div "BETA Create an agent called BuildBot to plan, code, and automate the developmen…" at bounding box center [416, 193] width 832 height 387
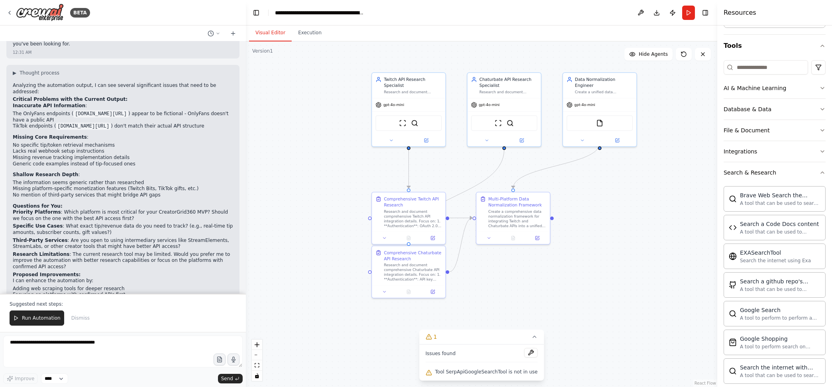
scroll to position [5299, 0]
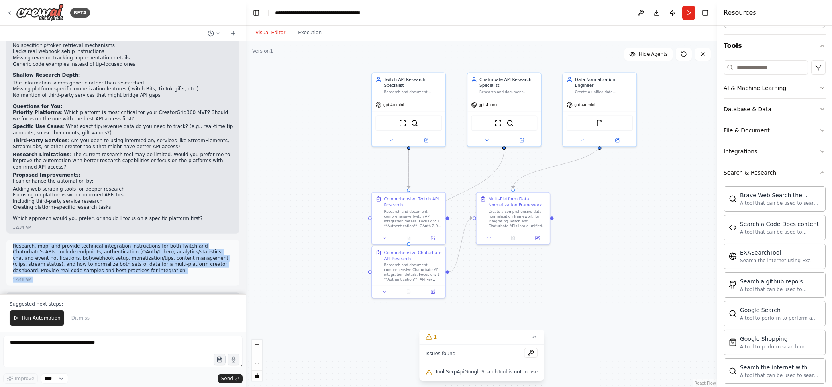
drag, startPoint x: 131, startPoint y: 283, endPoint x: 14, endPoint y: 154, distance: 174.9
click at [14, 154] on div "Create an agent called BuildBot to plan, code, and automate the development of …" at bounding box center [123, 167] width 246 height 252
copy div "Research, map, and provide technical integration instructions for both Twitch a…"
click at [306, 33] on button "Execution" at bounding box center [310, 33] width 36 height 17
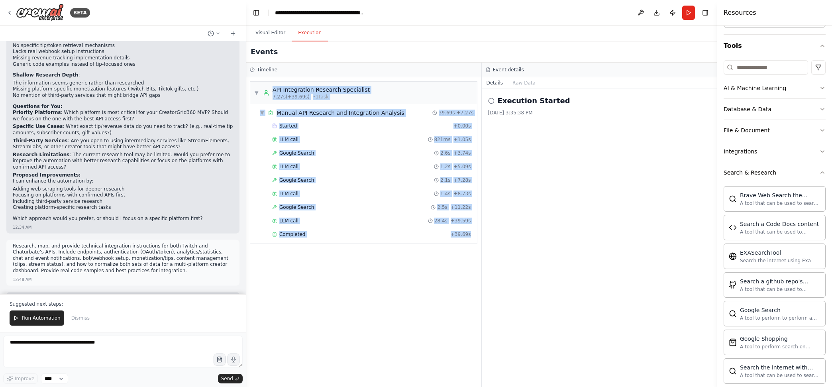
drag, startPoint x: 254, startPoint y: 78, endPoint x: 481, endPoint y: 232, distance: 274.2
click at [481, 232] on div "▼ API Integration Research Specialist 7.27s (+39.69s) • 1 task ▼ Manual API Res…" at bounding box center [364, 232] width 236 height 310
copy div "API Integration Research Specialist 7.27s (+39.69s) • 1 task ▼ Manual API Resea…"
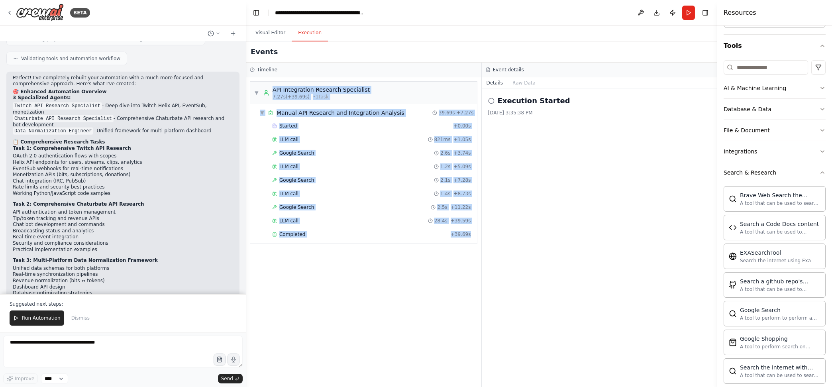
scroll to position [5963, 0]
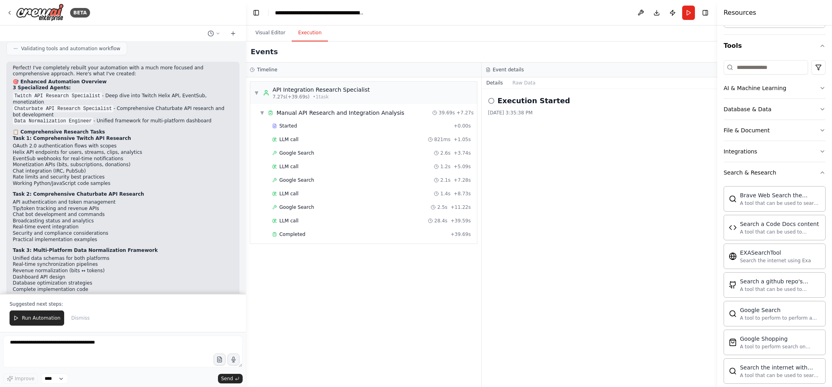
click at [175, 326] on div "Run Automation Dismiss" at bounding box center [123, 317] width 227 height 15
click at [70, 348] on textarea at bounding box center [123, 352] width 240 height 32
paste textarea "**********"
type textarea "**********"
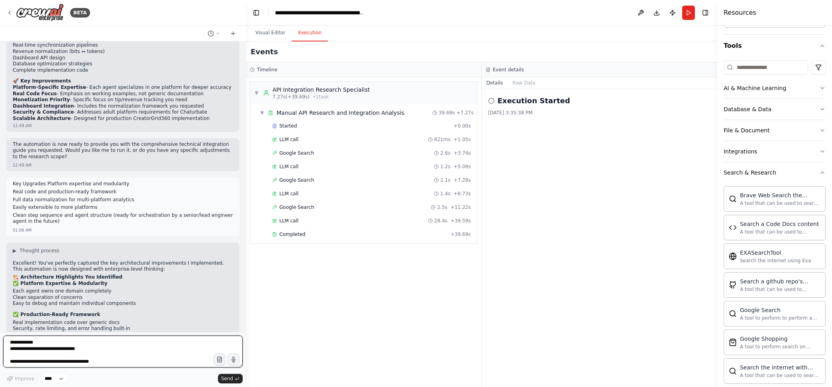
scroll to position [6133, 0]
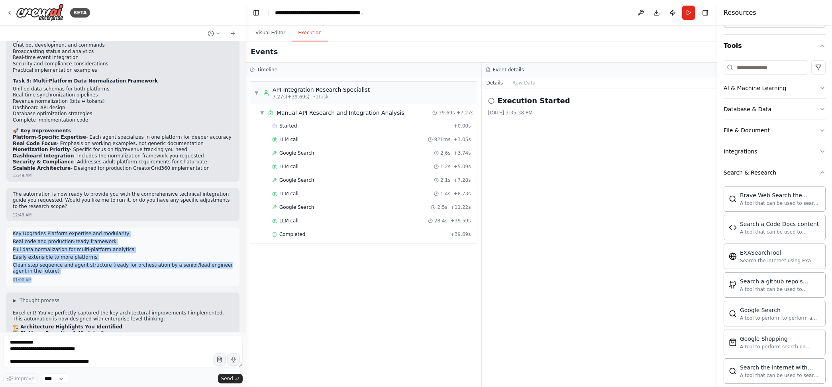
drag, startPoint x: 12, startPoint y: 131, endPoint x: 82, endPoint y: 175, distance: 82.4
click at [82, 228] on div "Key Upgrades Platform expertise and modularity Real code and production-ready f…" at bounding box center [122, 257] width 233 height 59
copy div "Key Upgrades Platform expertise and modularity Real code and production-ready f…"
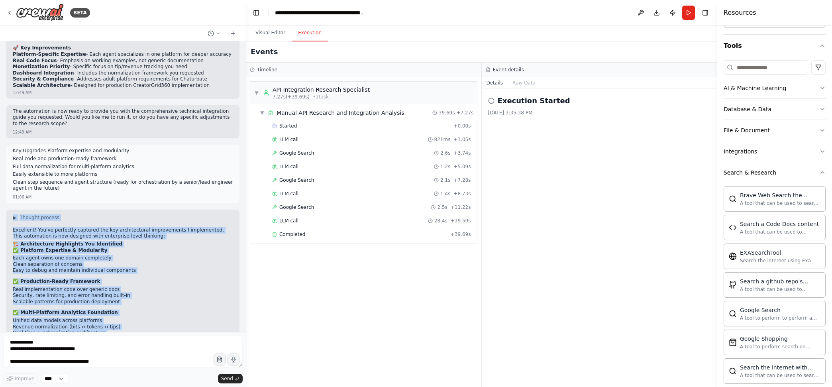
scroll to position [6266, 0]
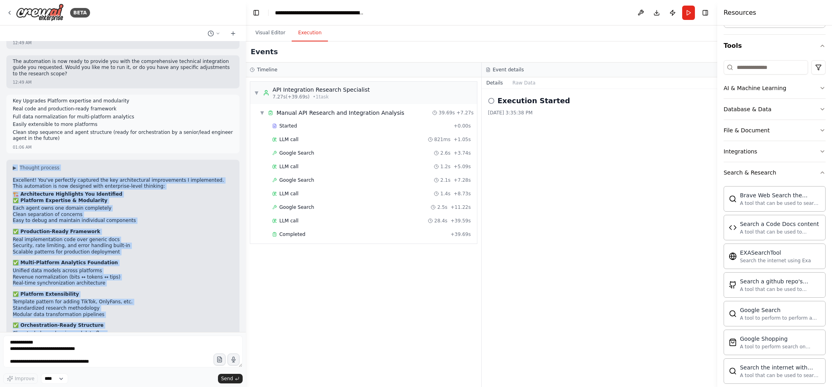
drag, startPoint x: 9, startPoint y: 196, endPoint x: 176, endPoint y: 313, distance: 203.8
click at [176, 313] on div "▶ Thought process Excellent! You've perfectly captured the key architectural im…" at bounding box center [122, 294] width 233 height 269
copy div "▶ Thought process Excellent! You've perfectly captured the key architectural im…"
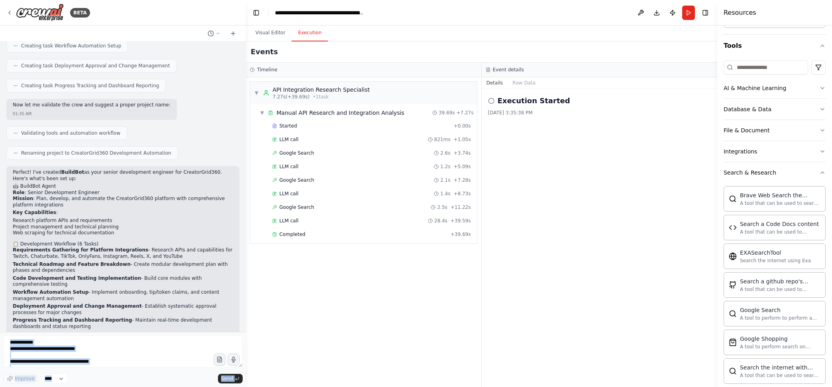
scroll to position [0, 0]
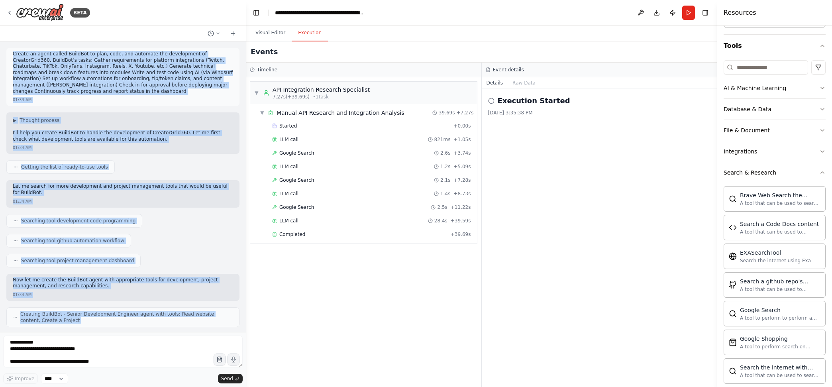
drag, startPoint x: 167, startPoint y: 312, endPoint x: 13, endPoint y: 48, distance: 305.2
click at [13, 48] on div "Create an agent called BuildBot to plan, code, and automate the development of …" at bounding box center [123, 186] width 246 height 291
copy div "Create an agent called BuildBot to plan, code, and automate the development of …"
click at [242, 119] on div "BETA Create an agent called BuildBot to plan, code, and automate the developmen…" at bounding box center [416, 193] width 832 height 387
click at [240, 118] on div at bounding box center [240, 193] width 3 height 387
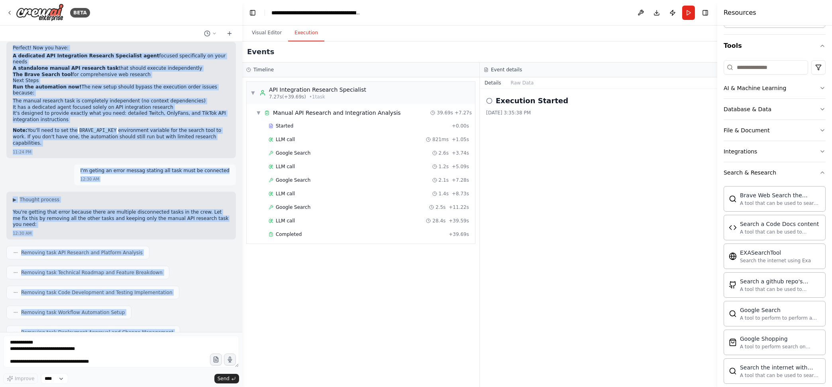
scroll to position [6316, 0]
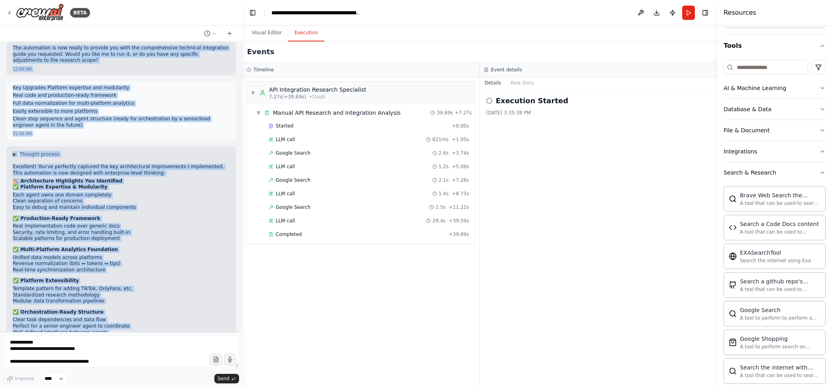
click at [130, 315] on div "Excellent! You've perfectly captured the key architectural improvements I imple…" at bounding box center [121, 285] width 217 height 242
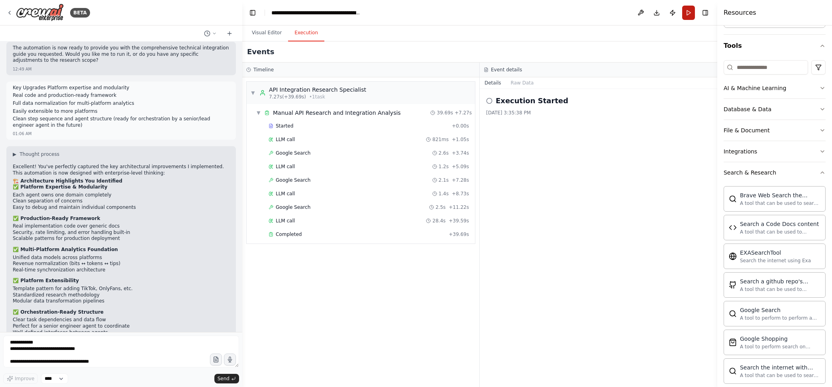
click at [686, 15] on button "Run" at bounding box center [688, 13] width 13 height 14
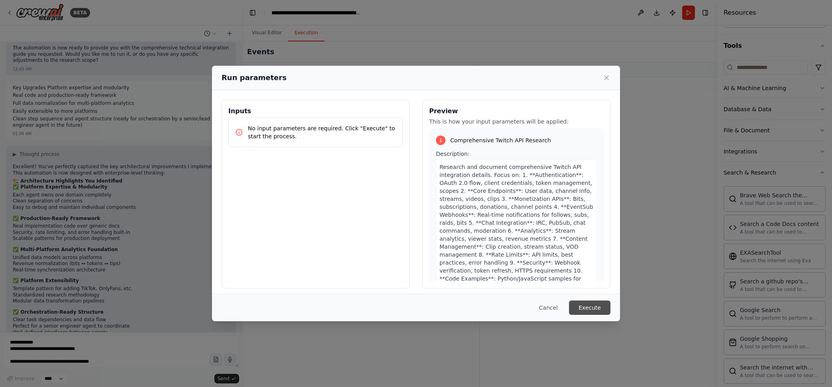
click at [589, 305] on button "Execute" at bounding box center [589, 308] width 41 height 14
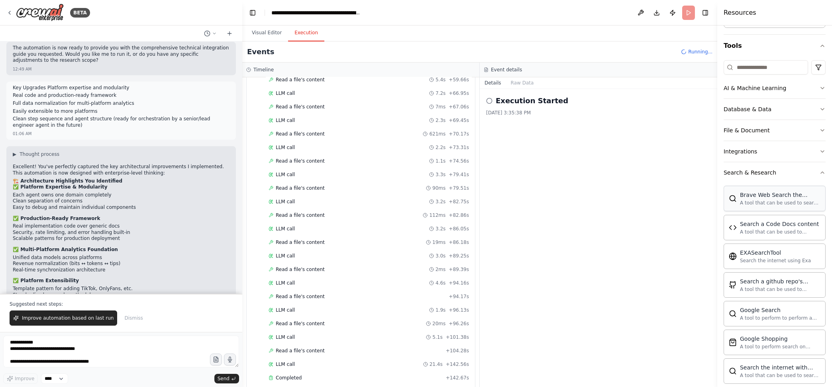
scroll to position [801, 0]
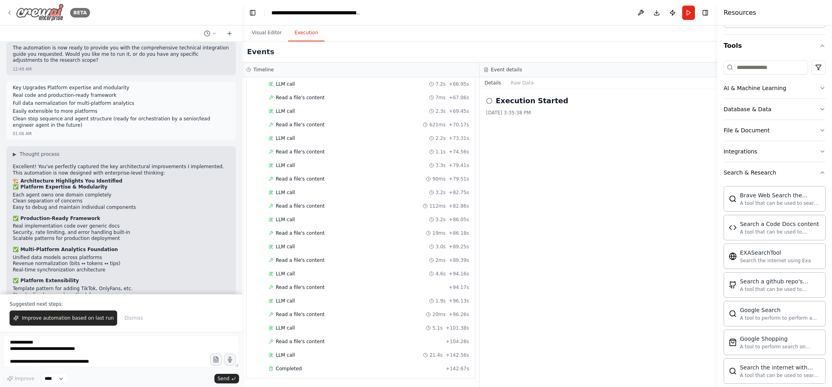
click at [10, 15] on icon at bounding box center [9, 13] width 6 height 6
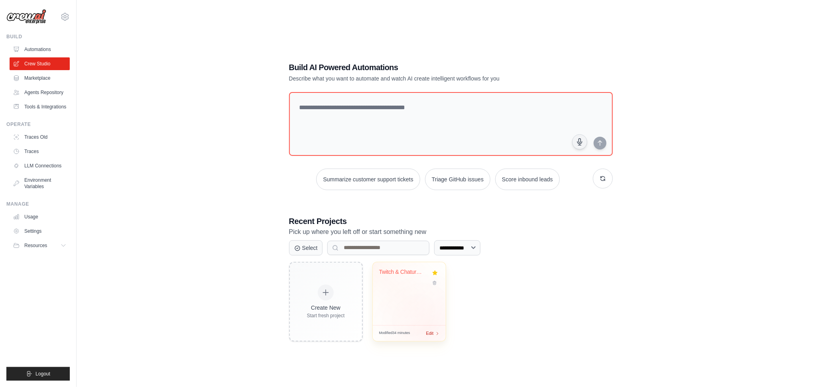
click at [429, 331] on span "Edit" at bounding box center [430, 333] width 8 height 7
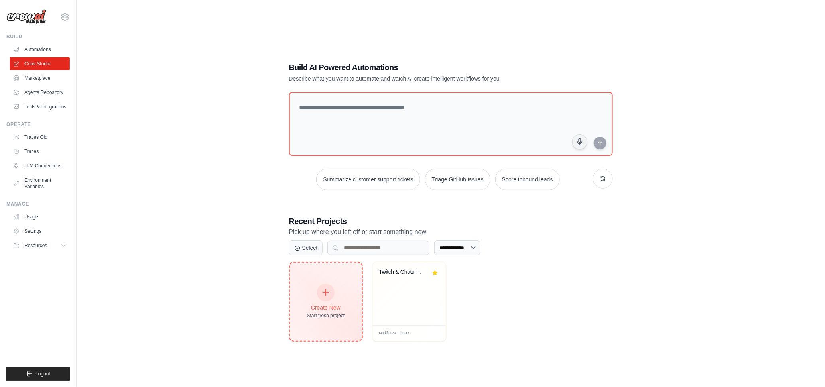
click at [297, 335] on div "Create New Start fresh project" at bounding box center [326, 302] width 72 height 78
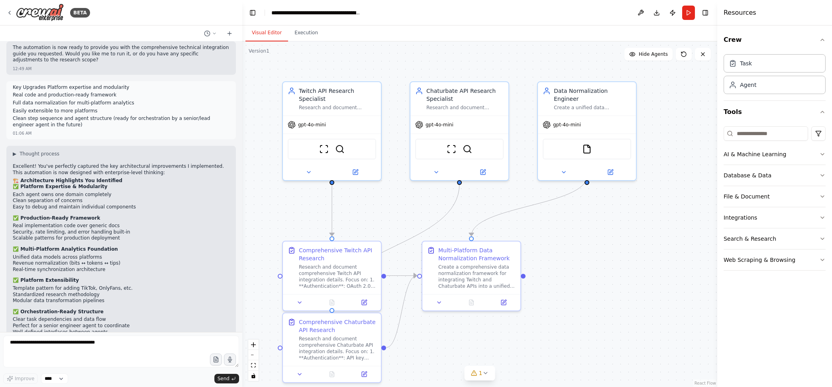
scroll to position [6316, 0]
click at [12, 14] on icon at bounding box center [9, 13] width 6 height 6
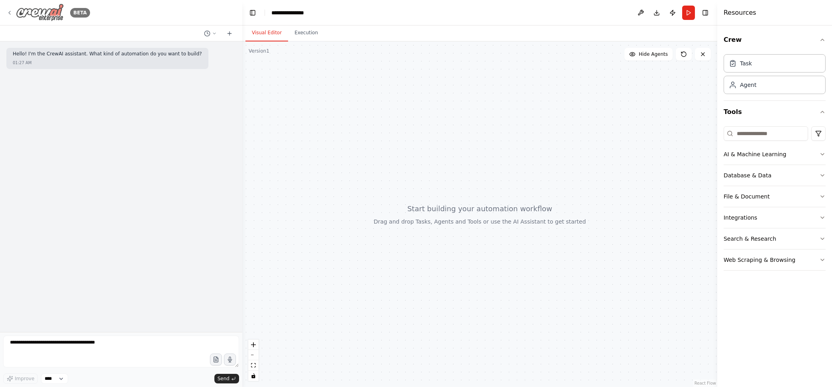
click at [10, 14] on icon at bounding box center [10, 12] width 2 height 3
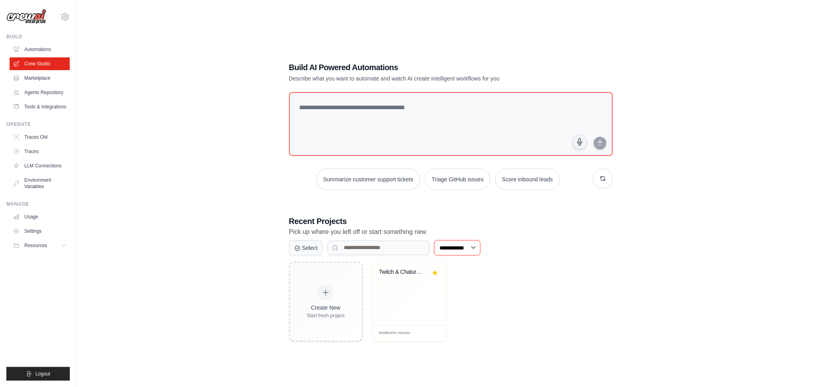
click at [463, 246] on select "**********" at bounding box center [457, 247] width 46 height 15
click at [553, 231] on p "Pick up where you left off or start something new" at bounding box center [451, 232] width 324 height 10
click at [31, 78] on link "Marketplace" at bounding box center [40, 78] width 60 height 13
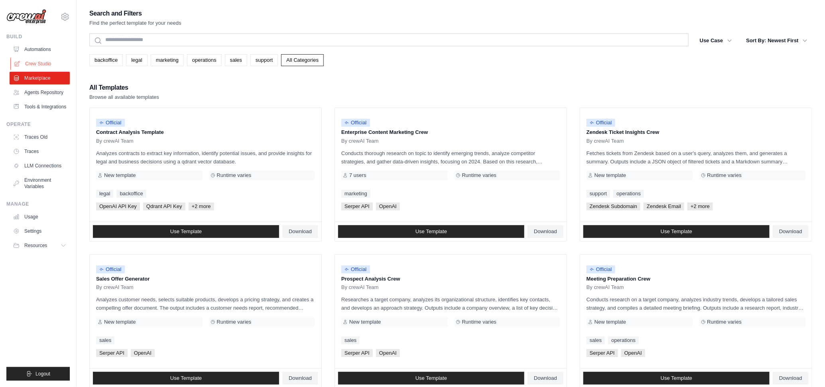
click at [39, 62] on link "Crew Studio" at bounding box center [40, 63] width 60 height 13
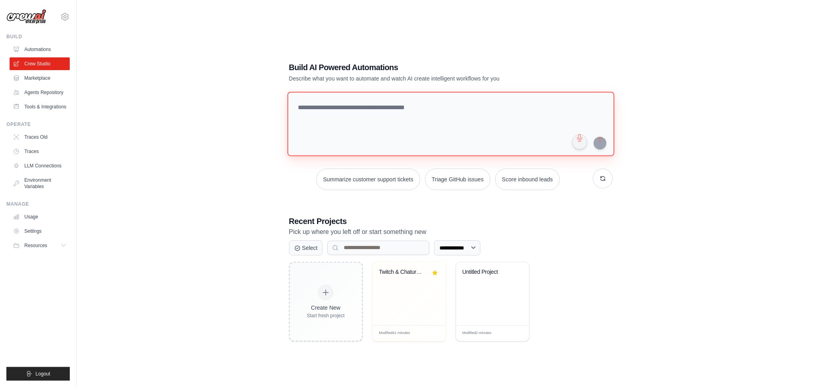
click at [394, 111] on textarea at bounding box center [450, 124] width 327 height 65
paste textarea "**********"
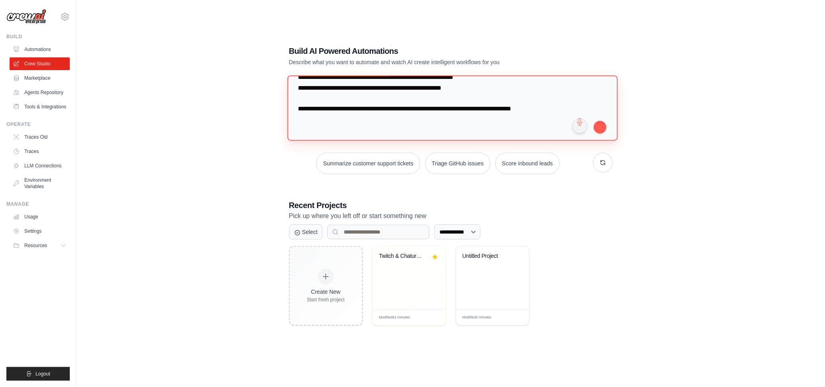
scroll to position [6076, 0]
drag, startPoint x: 473, startPoint y: 100, endPoint x: 297, endPoint y: 84, distance: 176.9
click at [297, 84] on textarea at bounding box center [452, 107] width 330 height 65
drag, startPoint x: 342, startPoint y: 101, endPoint x: 280, endPoint y: 101, distance: 62.6
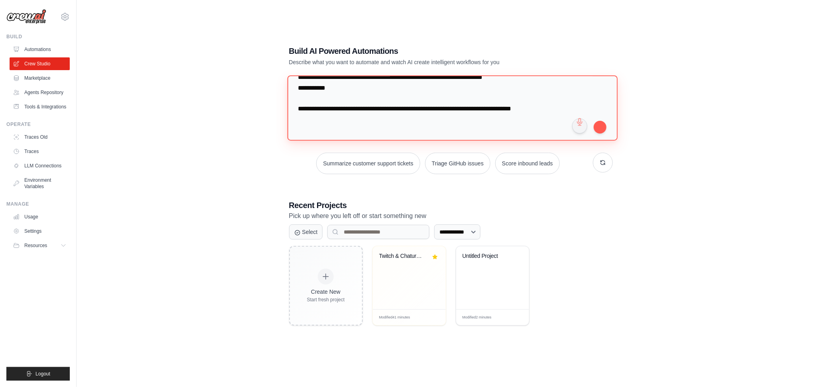
click at [280, 101] on div "**********" at bounding box center [450, 186] width 343 height 306
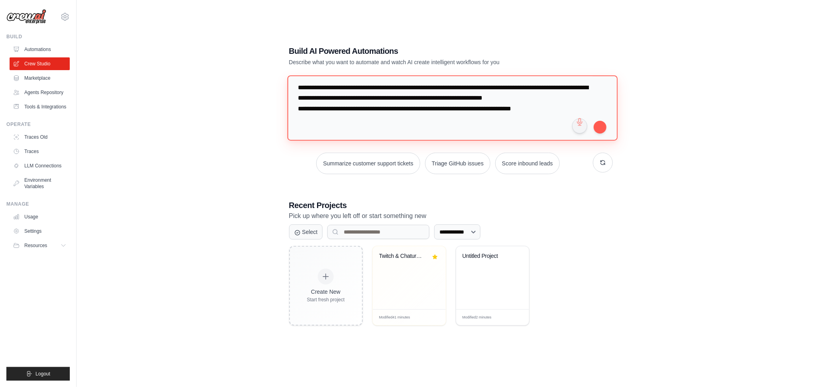
scroll to position [5997, 0]
click at [329, 112] on textarea at bounding box center [452, 107] width 330 height 65
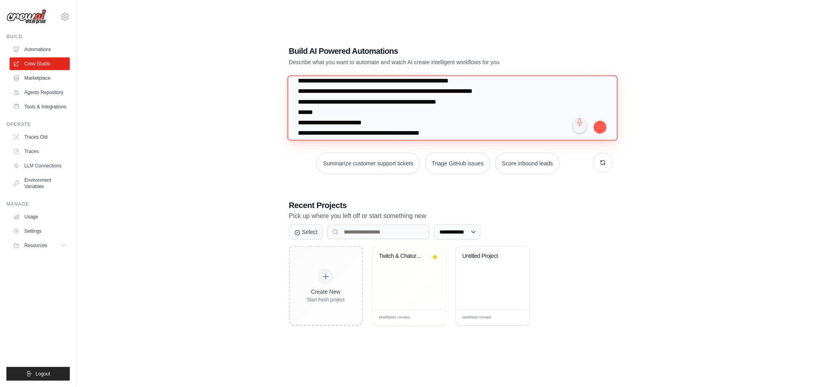
scroll to position [0, 0]
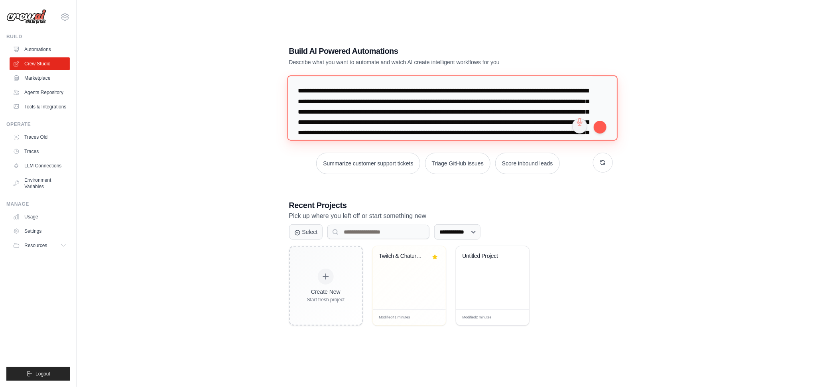
click at [342, 92] on textarea at bounding box center [452, 107] width 330 height 65
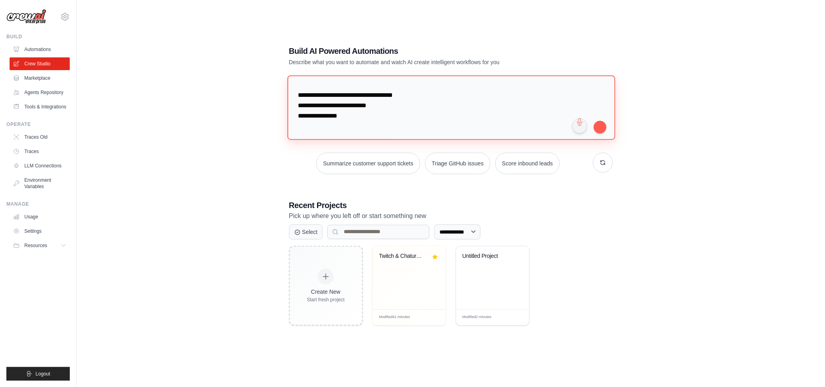
scroll to position [917, 0]
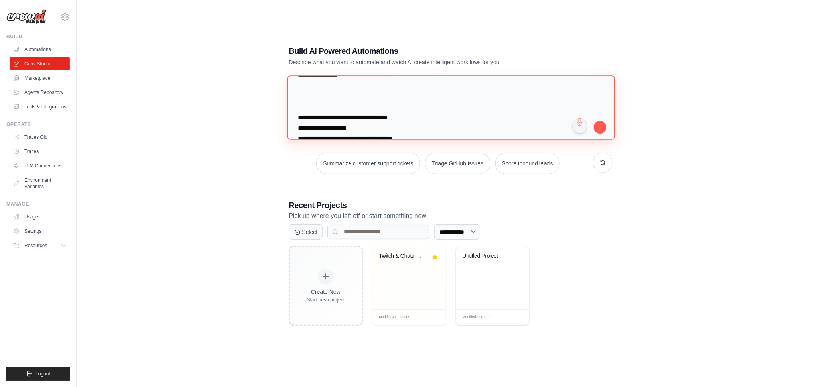
click at [340, 102] on textarea at bounding box center [451, 108] width 328 height 65
type textarea "**********"
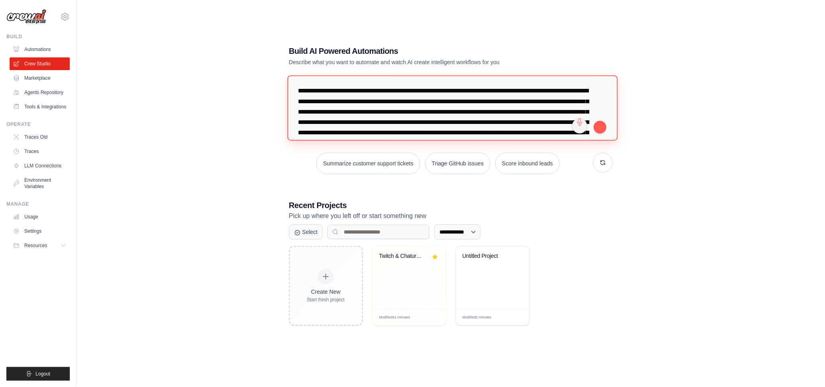
click at [297, 86] on textarea at bounding box center [452, 107] width 330 height 65
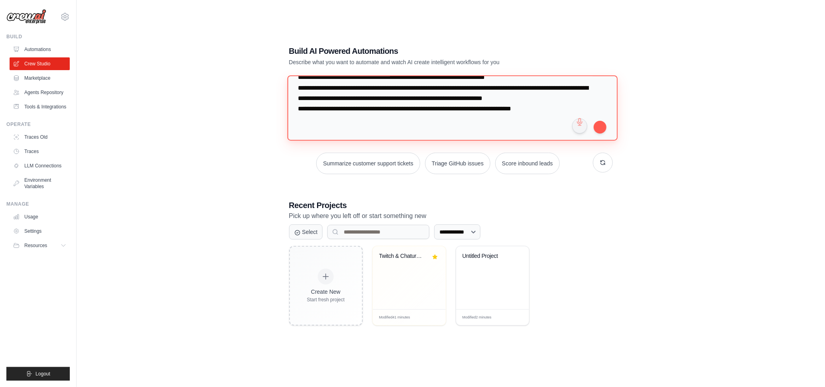
scroll to position [5983, 0]
